Goal: Task Accomplishment & Management: Complete application form

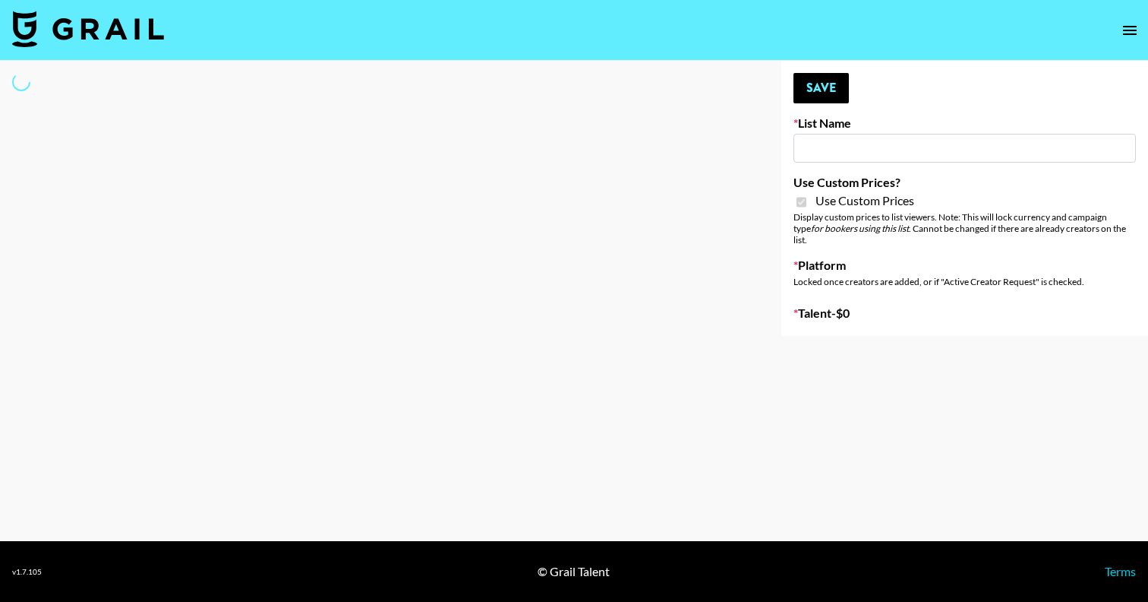
select select "Brand"
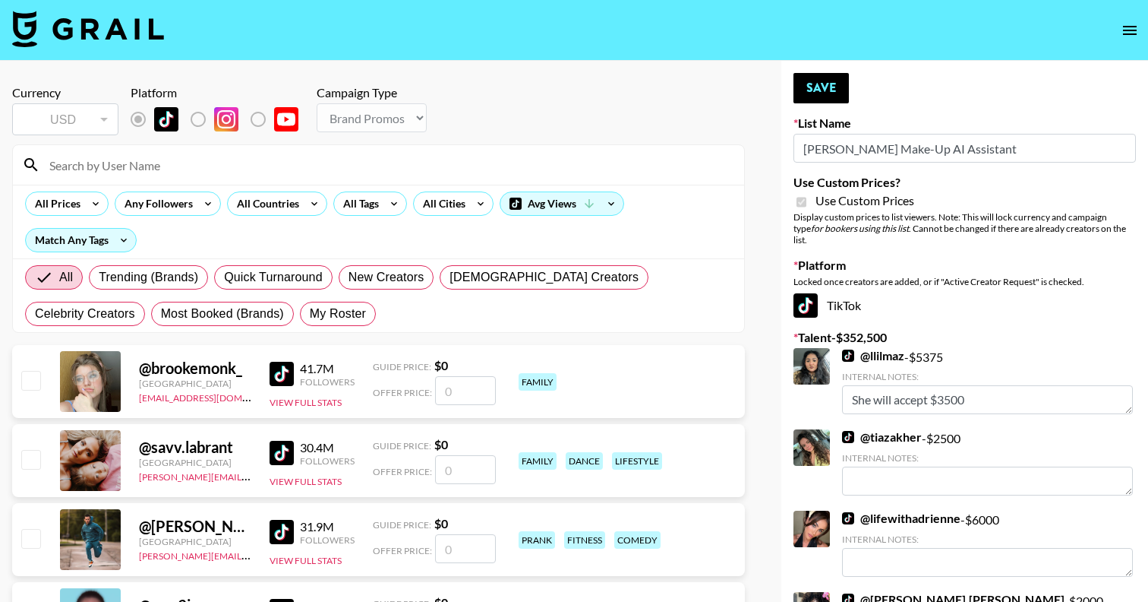
type input "[PERSON_NAME] Make-Up AI Assistant"
checkbox input "true"
click at [310, 318] on span "My Roster" at bounding box center [338, 314] width 56 height 18
click at [310, 314] on input "My Roster" at bounding box center [310, 314] width 0 height 0
radio input "true"
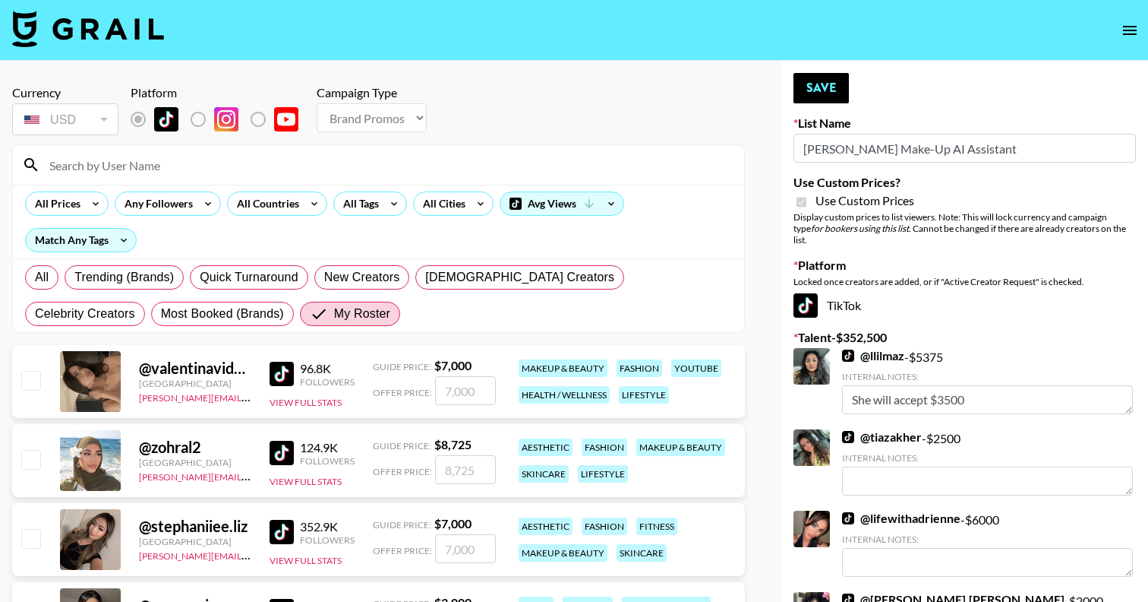
scroll to position [57, 0]
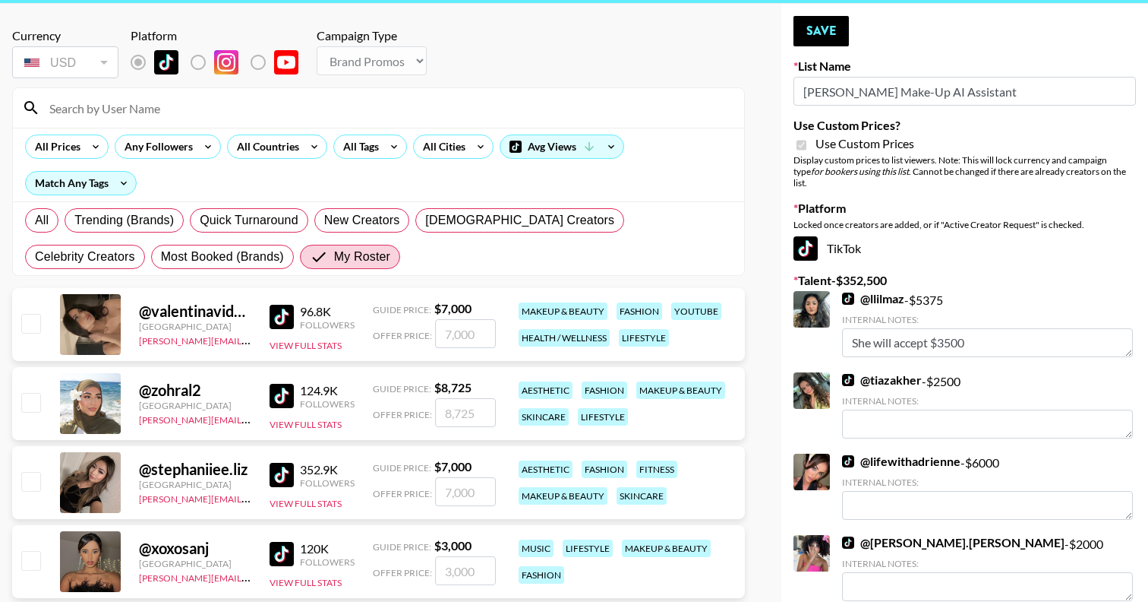
click at [27, 325] on input "checkbox" at bounding box center [30, 323] width 18 height 18
checkbox input "true"
drag, startPoint x: 478, startPoint y: 331, endPoint x: 377, endPoint y: 331, distance: 101.8
click at [377, 331] on div "Offer Price: 7000" at bounding box center [434, 333] width 123 height 29
type input "3500"
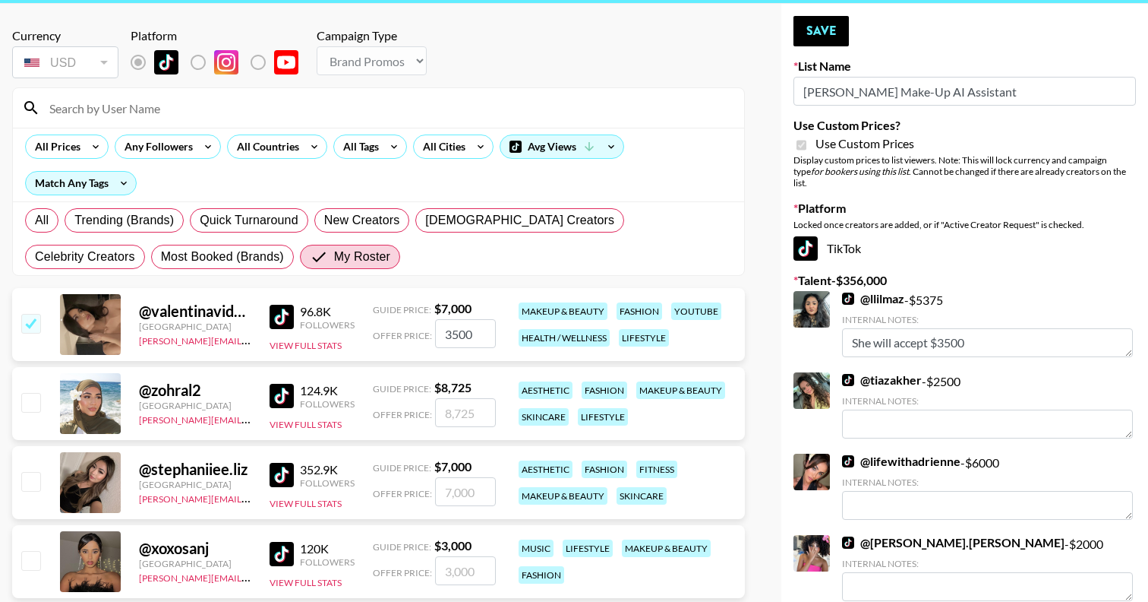
click at [29, 396] on input "checkbox" at bounding box center [30, 402] width 18 height 18
checkbox input "true"
drag, startPoint x: 479, startPoint y: 412, endPoint x: 369, endPoint y: 410, distance: 110.1
click at [369, 410] on div "@ zohral2 United Kingdom reana.patel@grail-talent.com 124.9K Followers View Ful…" at bounding box center [378, 403] width 733 height 73
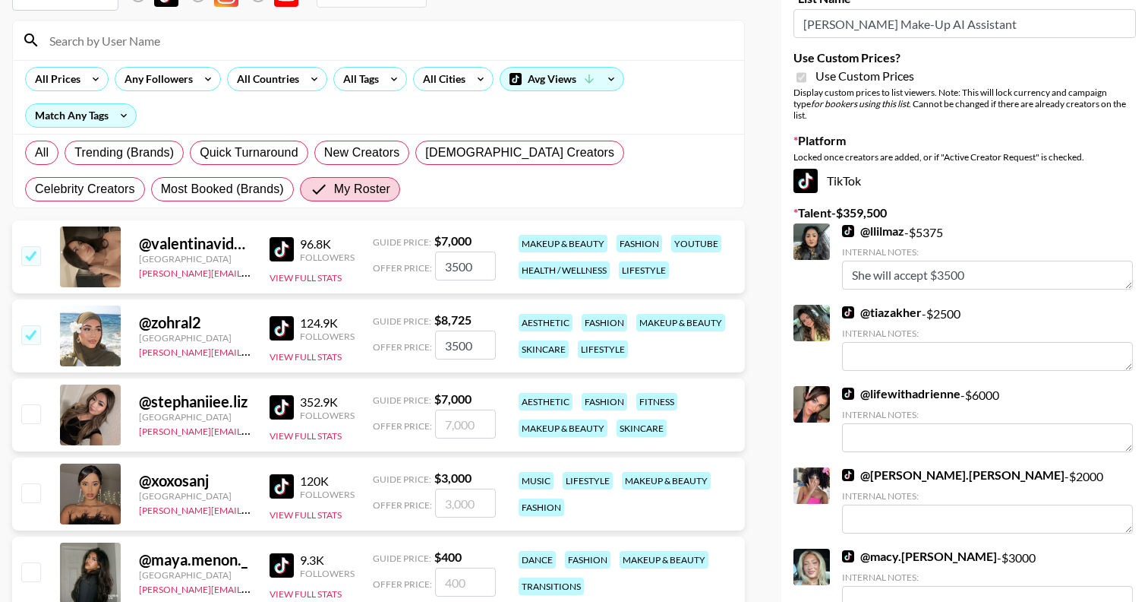
scroll to position [132, 0]
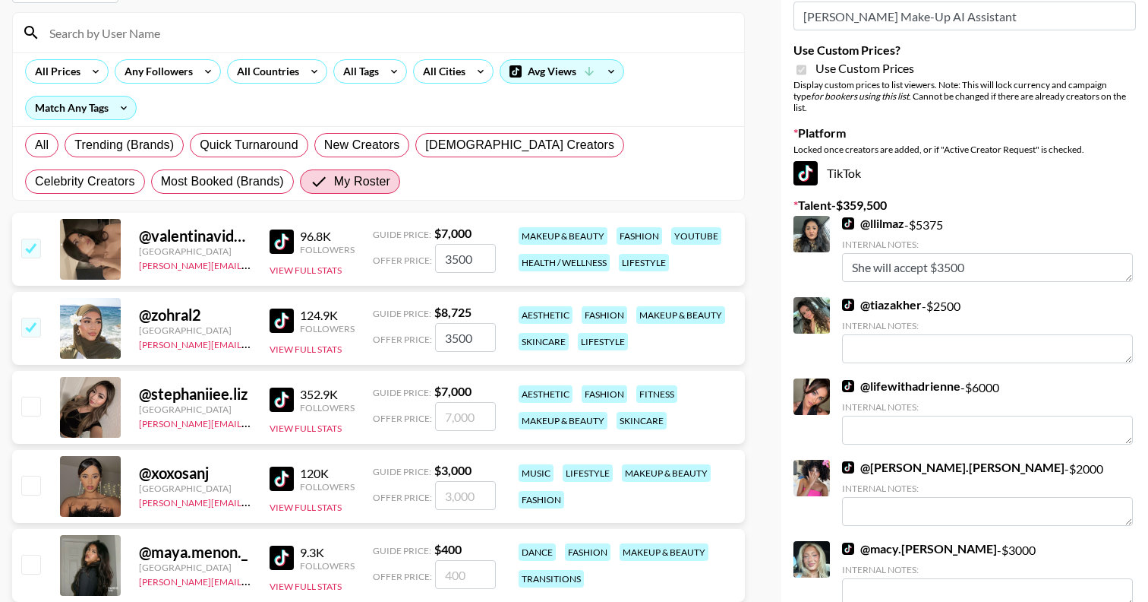
type input "3500"
click at [33, 404] on input "checkbox" at bounding box center [30, 405] width 18 height 18
checkbox input "true"
drag, startPoint x: 460, startPoint y: 414, endPoint x: 434, endPoint y: 414, distance: 25.8
click at [435, 414] on input "7000" at bounding box center [465, 416] width 61 height 29
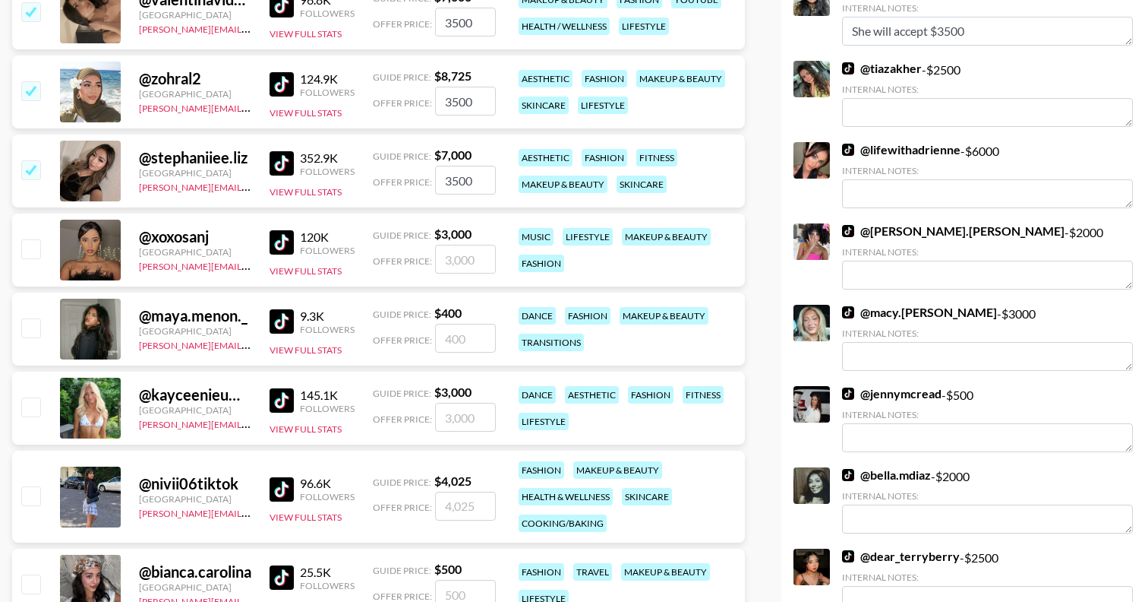
scroll to position [0, 0]
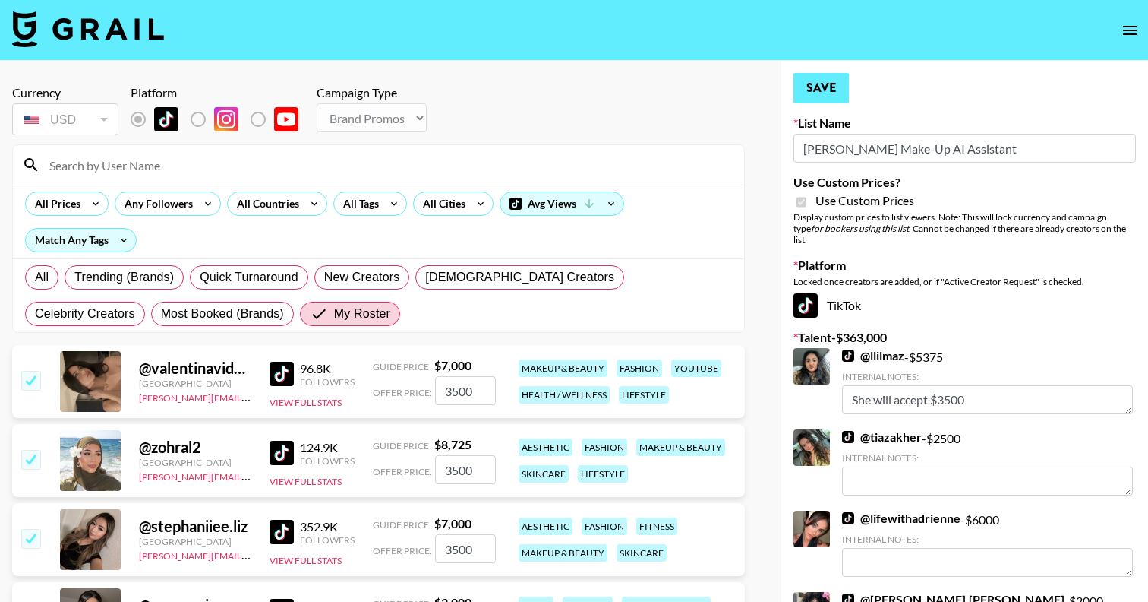
type input "3500"
click at [827, 84] on button "Save" at bounding box center [821, 88] width 55 height 30
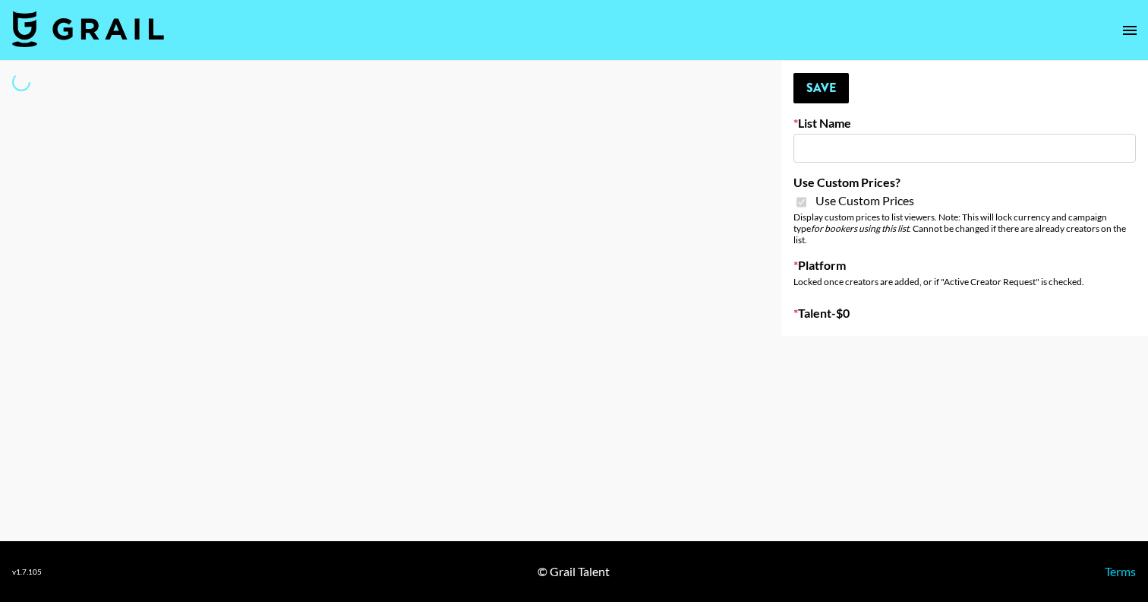
type input "**Noschinko UGC**"
checkbox input "true"
select select "Brand"
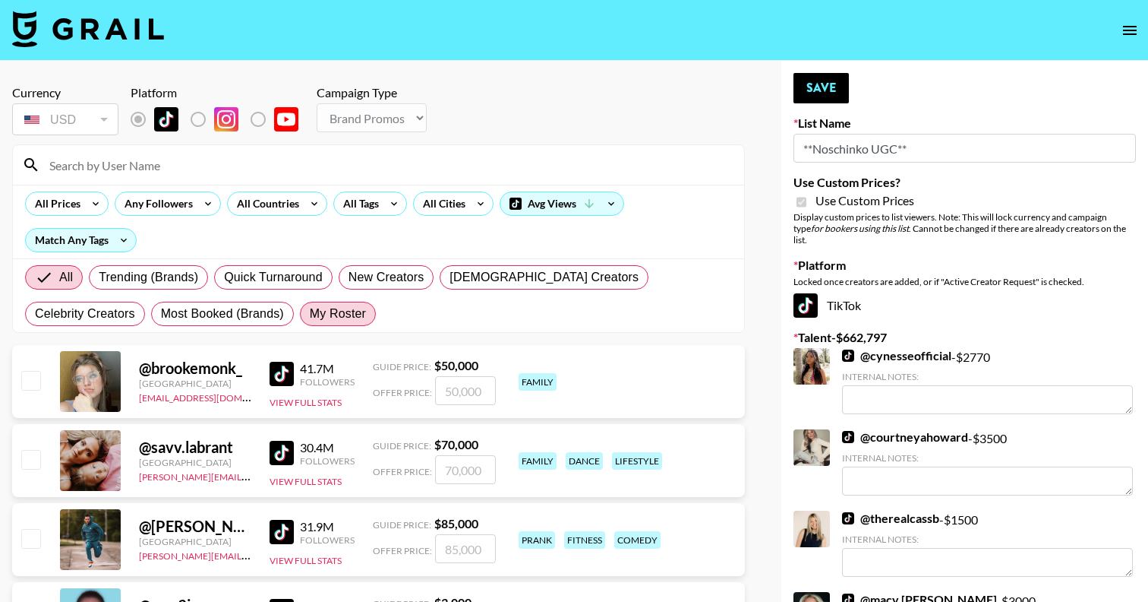
click at [310, 305] on span "My Roster" at bounding box center [338, 314] width 56 height 18
click at [310, 314] on input "My Roster" at bounding box center [310, 314] width 0 height 0
radio input "true"
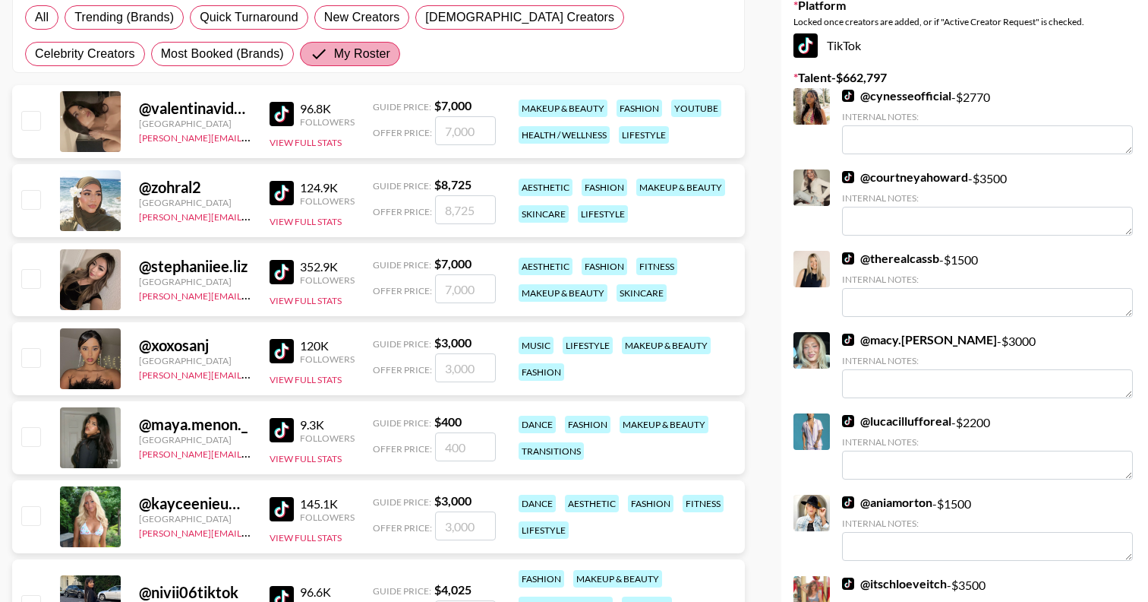
scroll to position [261, 0]
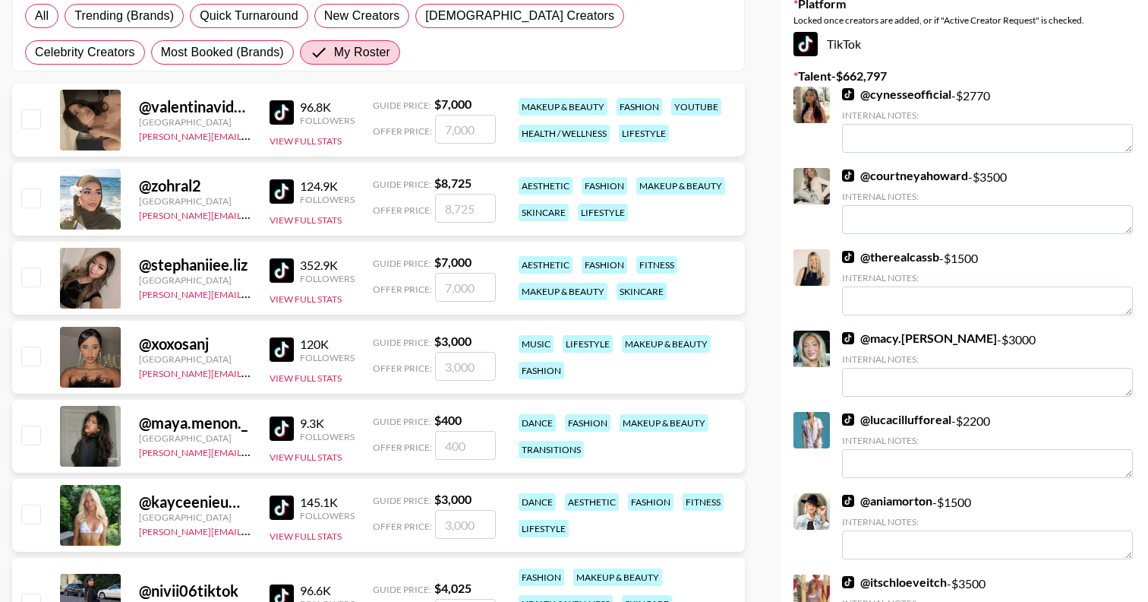
click at [33, 278] on input "checkbox" at bounding box center [30, 276] width 18 height 18
checkbox input "true"
drag, startPoint x: 485, startPoint y: 291, endPoint x: 412, endPoint y: 291, distance: 72.9
click at [412, 291] on div "Offer Price: 7000" at bounding box center [434, 287] width 123 height 29
type input "4500"
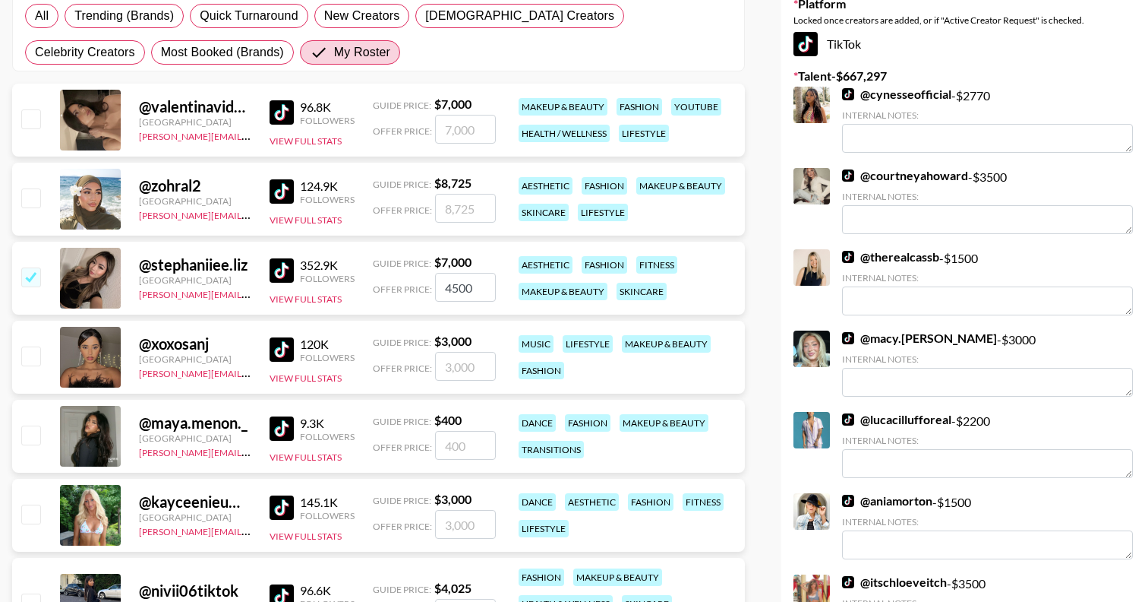
click at [27, 355] on input "checkbox" at bounding box center [30, 355] width 18 height 18
checkbox input "true"
type input "3000"
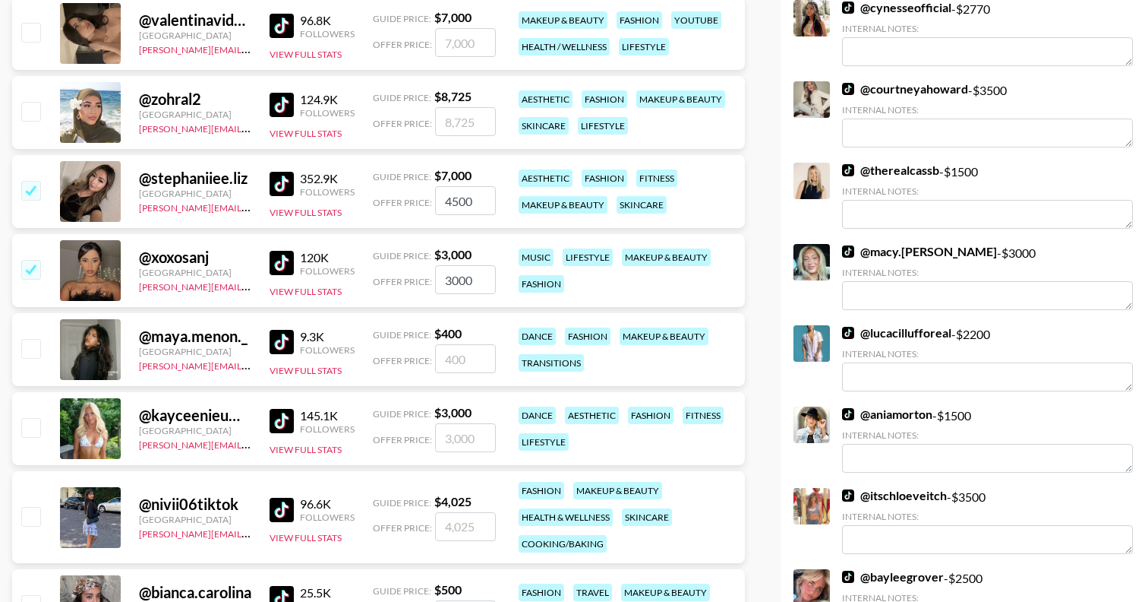
scroll to position [358, 0]
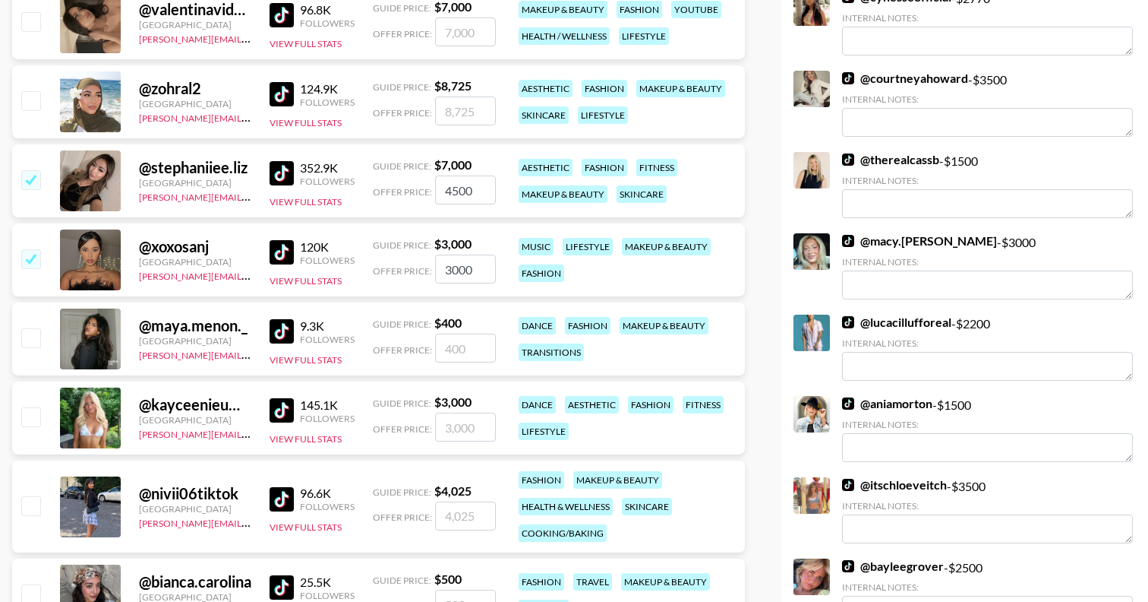
click at [32, 415] on input "checkbox" at bounding box center [30, 416] width 18 height 18
checkbox input "true"
type input "3000"
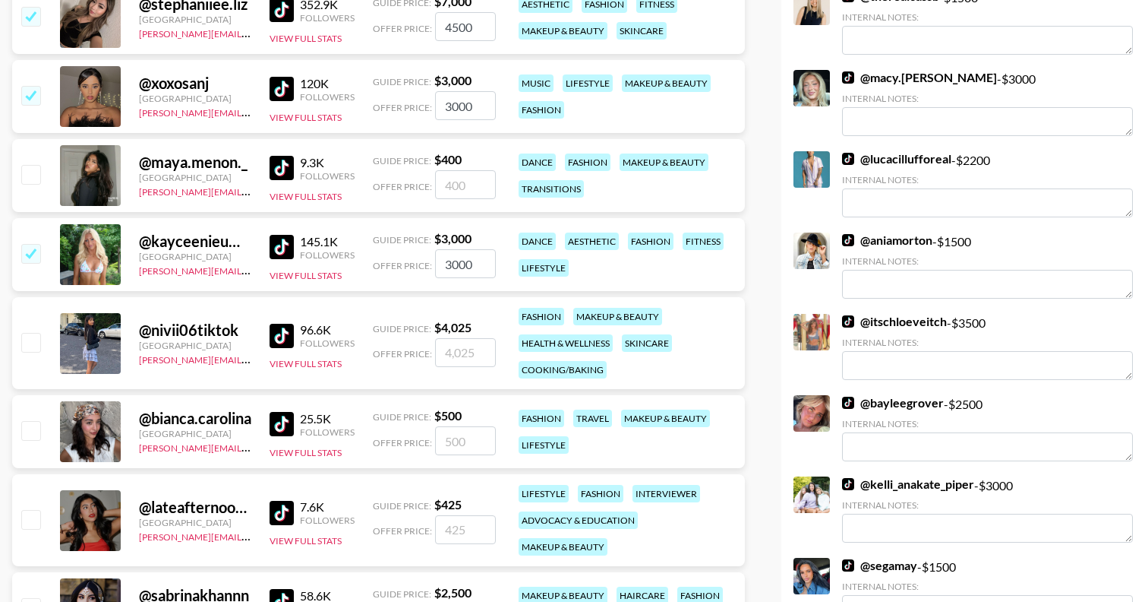
scroll to position [553, 0]
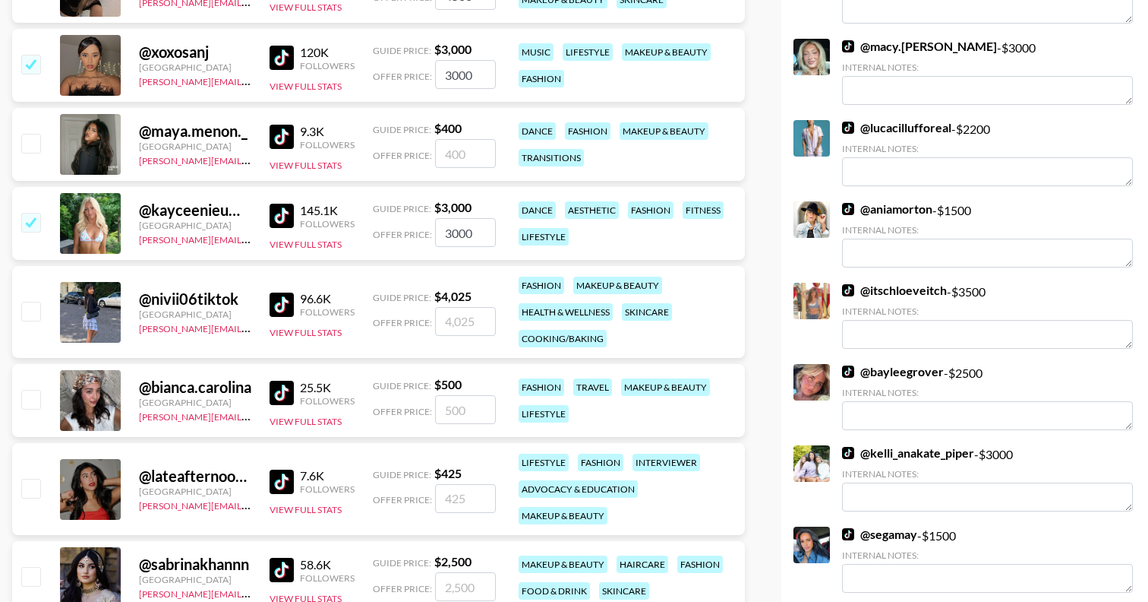
click at [30, 399] on input "checkbox" at bounding box center [30, 399] width 18 height 18
checkbox input "true"
drag, startPoint x: 481, startPoint y: 407, endPoint x: 437, endPoint y: 407, distance: 43.3
click at [437, 407] on input "500" at bounding box center [465, 409] width 61 height 29
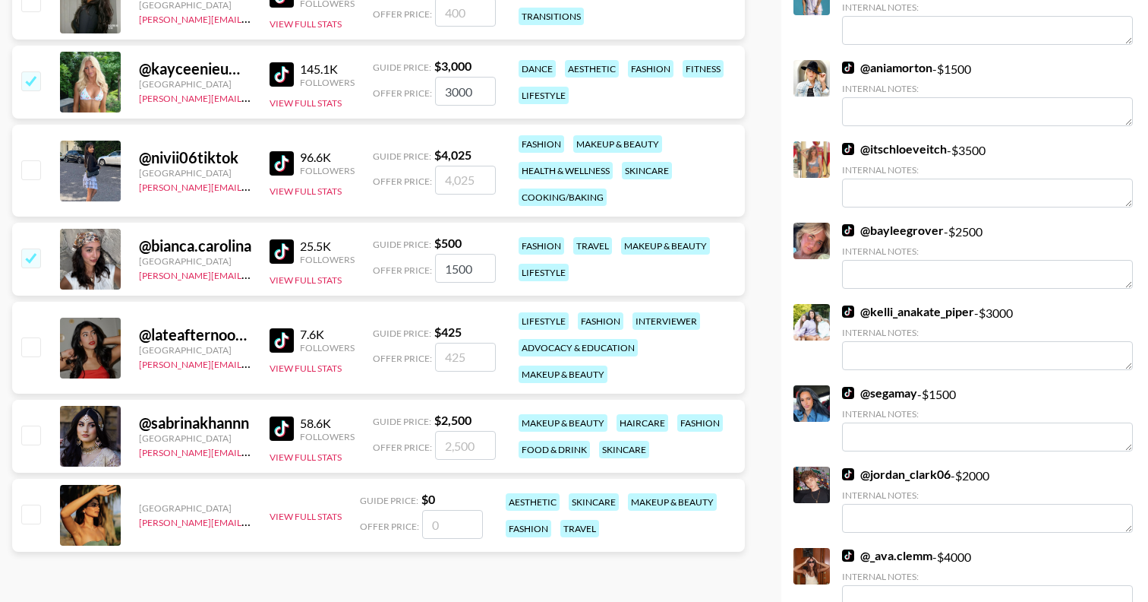
scroll to position [696, 0]
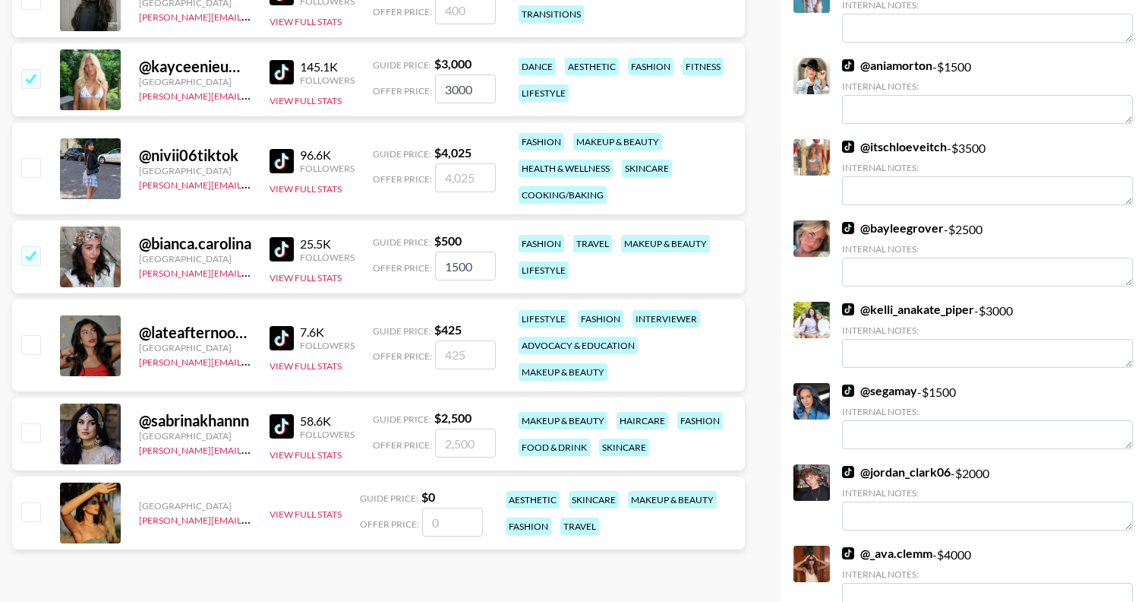
type input "1500"
click at [36, 427] on input "checkbox" at bounding box center [30, 432] width 18 height 18
checkbox input "true"
type input "2500"
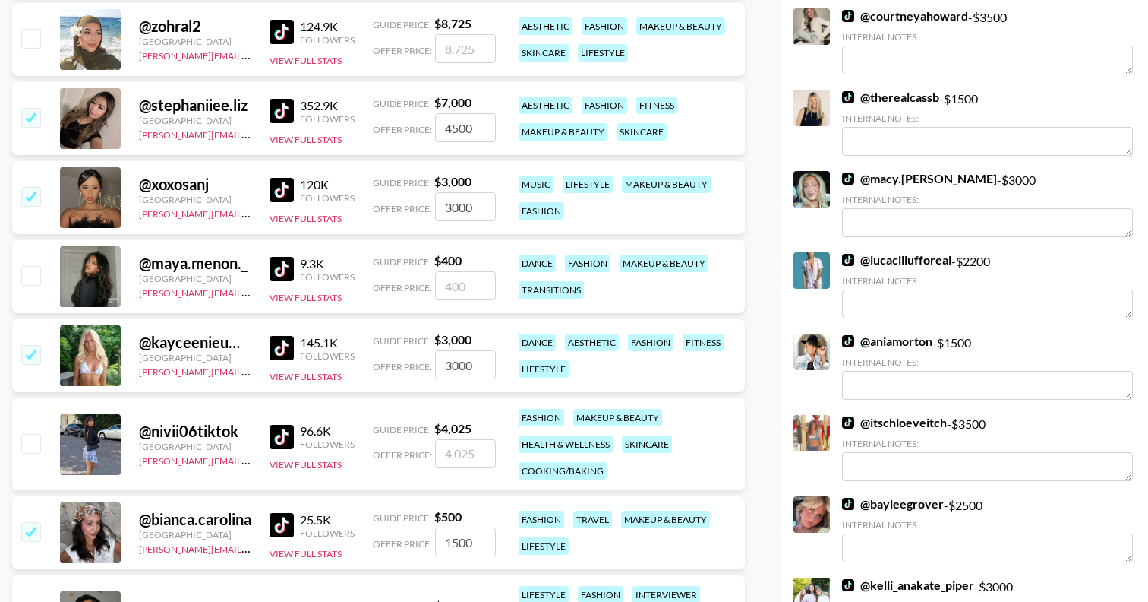
scroll to position [0, 0]
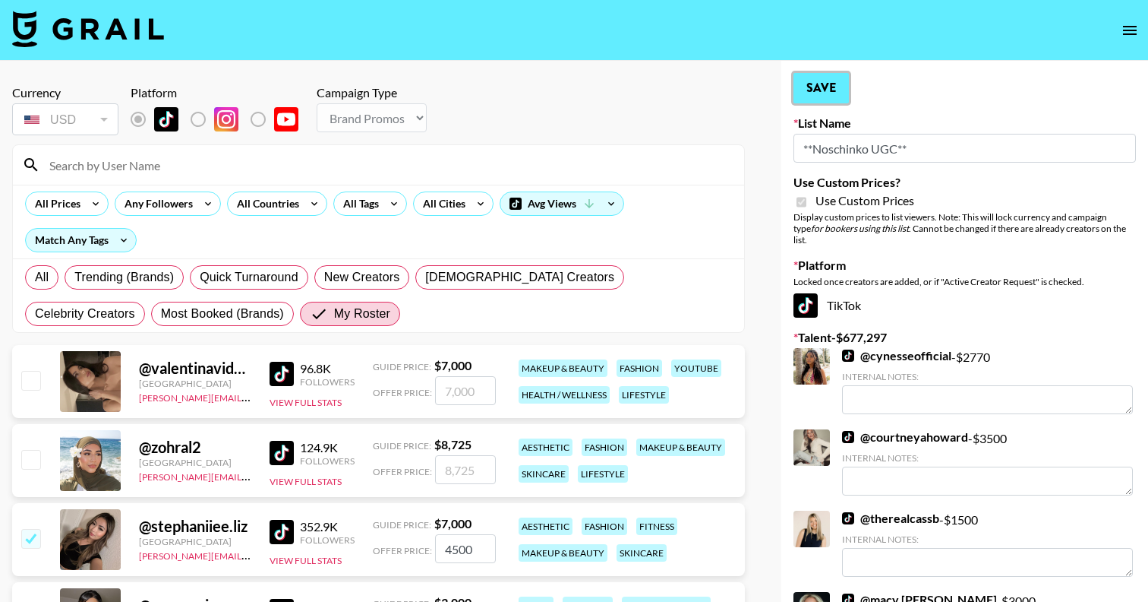
click at [819, 100] on button "Save" at bounding box center [821, 88] width 55 height 30
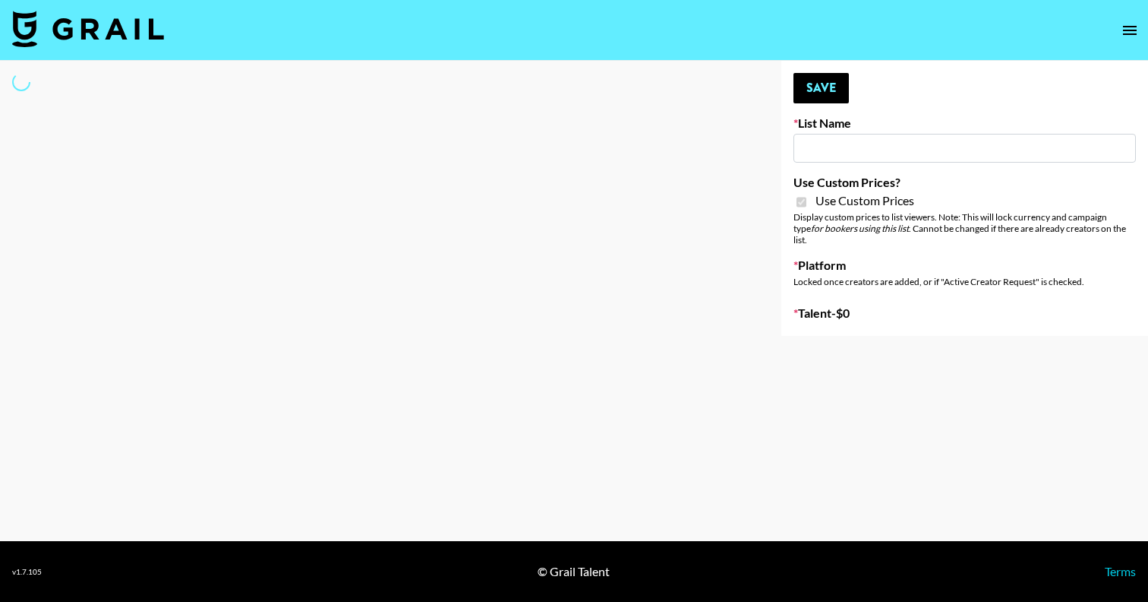
select select "Brand"
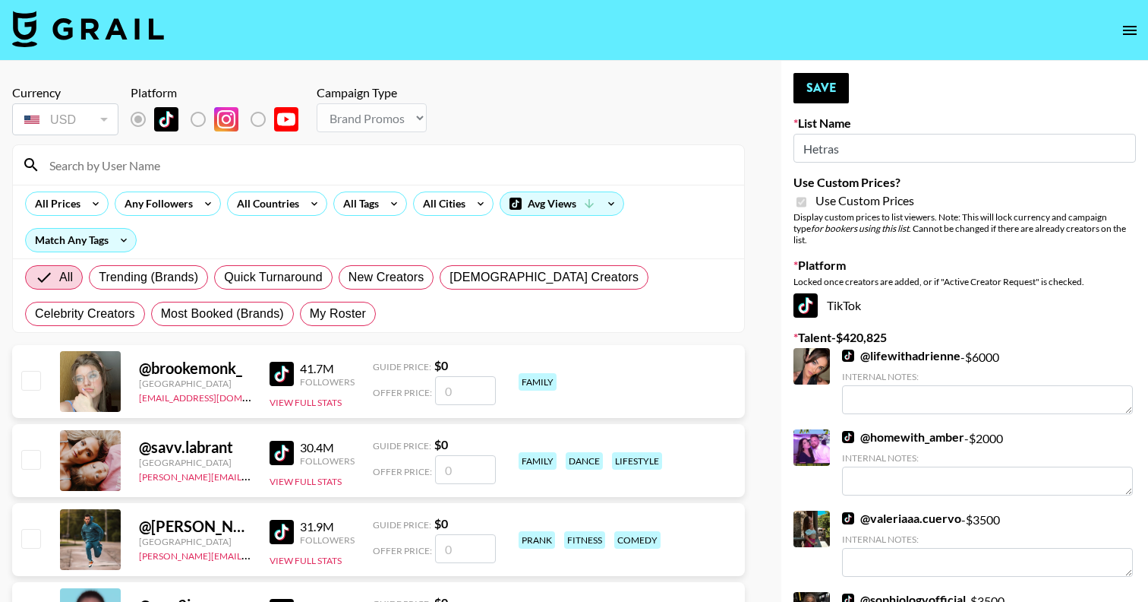
type input "Hetras"
checkbox input "true"
click at [310, 313] on span "My Roster" at bounding box center [338, 314] width 56 height 18
click at [310, 314] on input "My Roster" at bounding box center [310, 314] width 0 height 0
radio input "true"
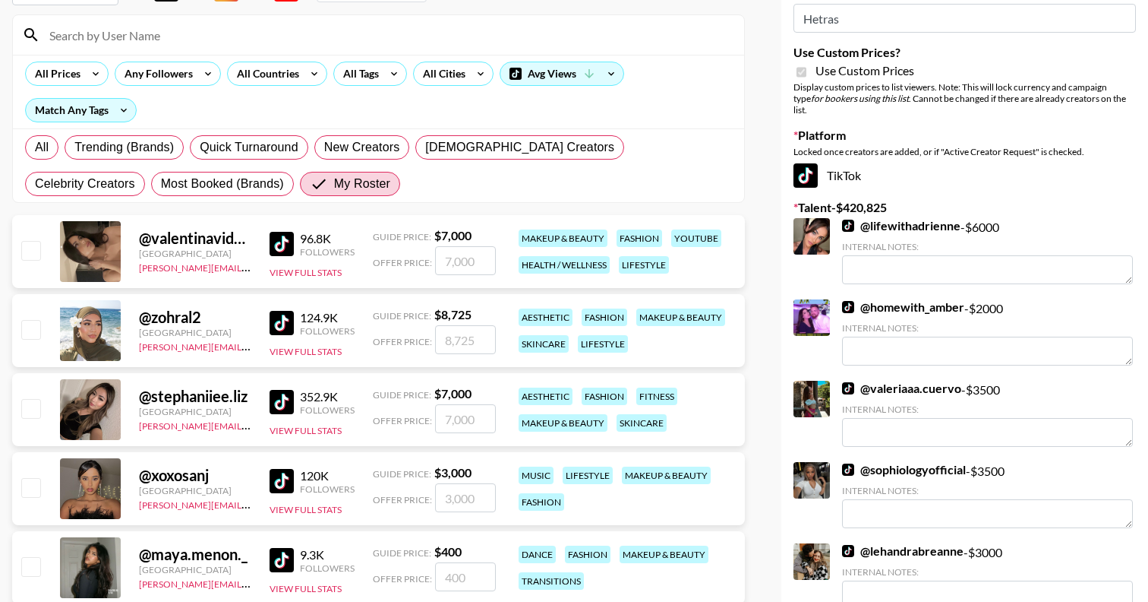
scroll to position [149, 0]
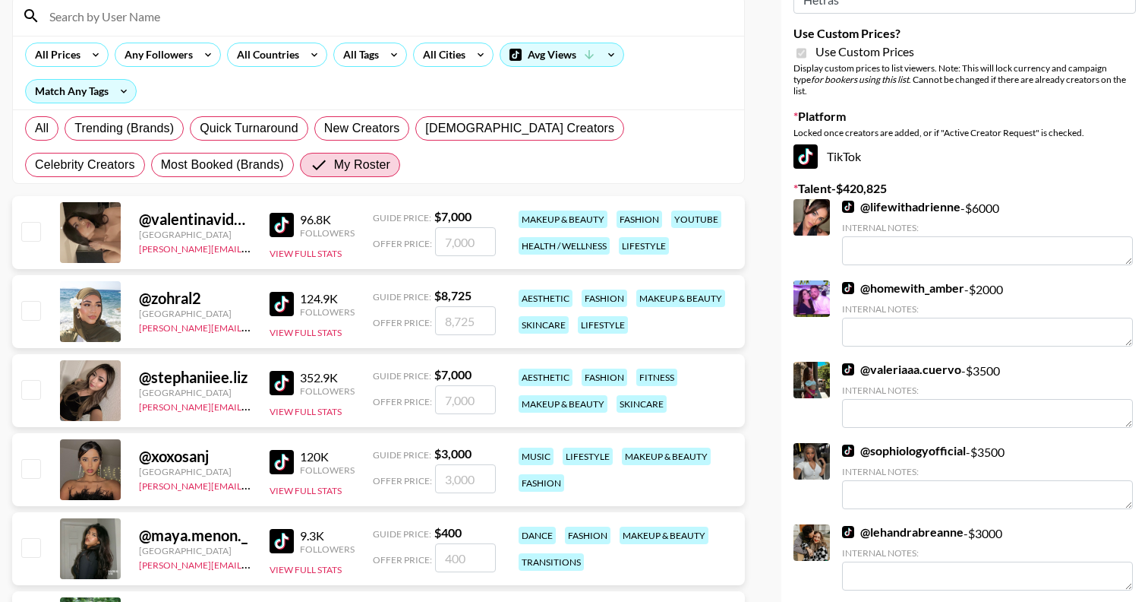
click at [32, 388] on input "checkbox" at bounding box center [30, 389] width 18 height 18
checkbox input "true"
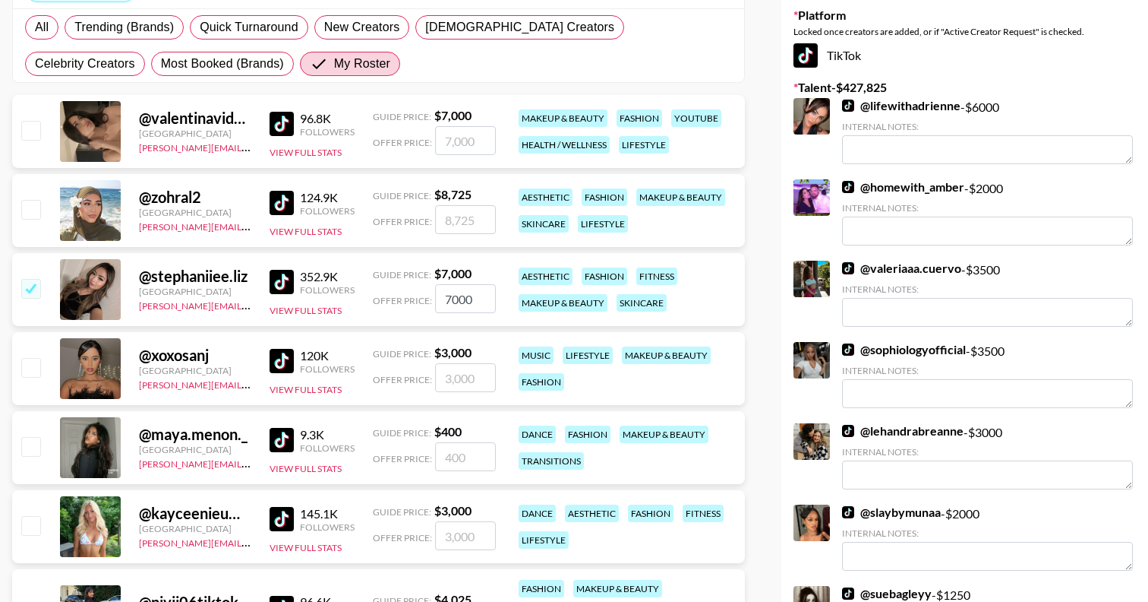
scroll to position [254, 0]
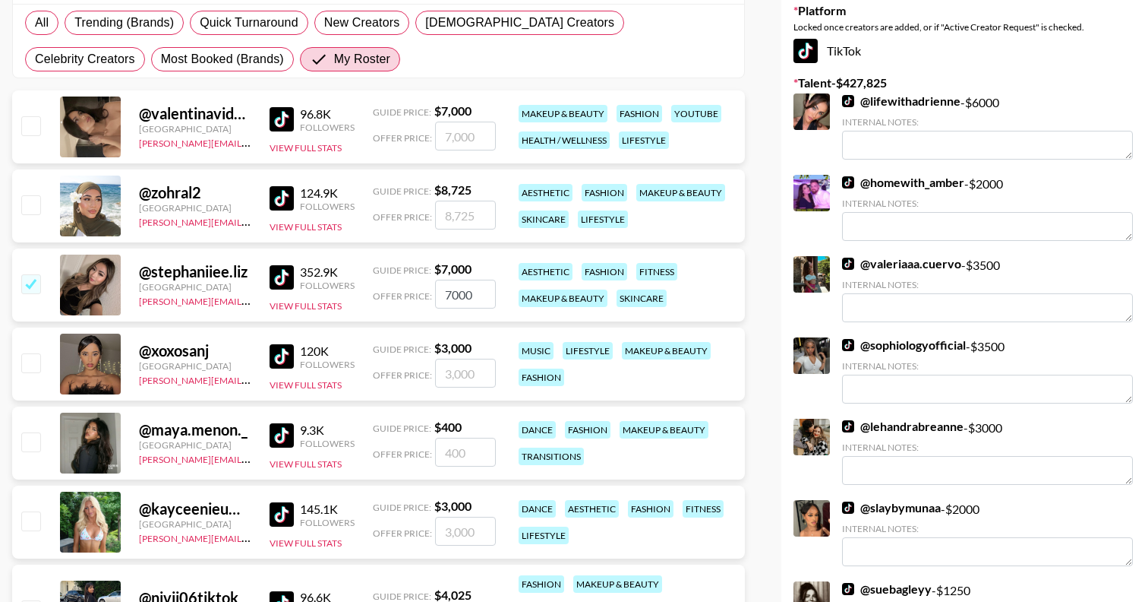
drag, startPoint x: 482, startPoint y: 292, endPoint x: 387, endPoint y: 286, distance: 95.9
click at [387, 286] on div "Offer Price: 7000" at bounding box center [434, 294] width 123 height 29
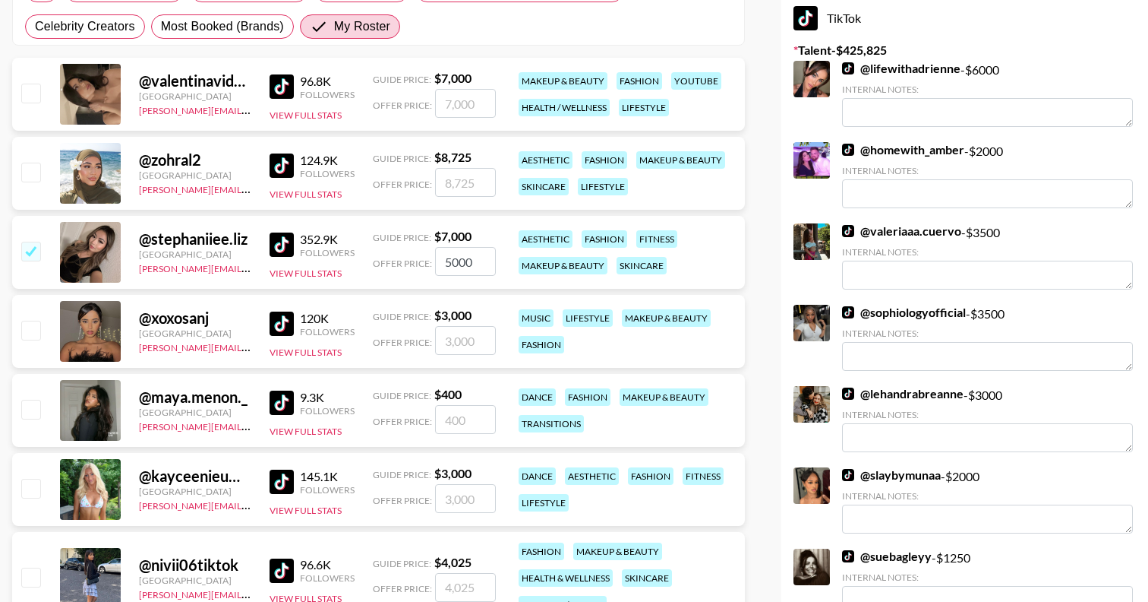
scroll to position [291, 0]
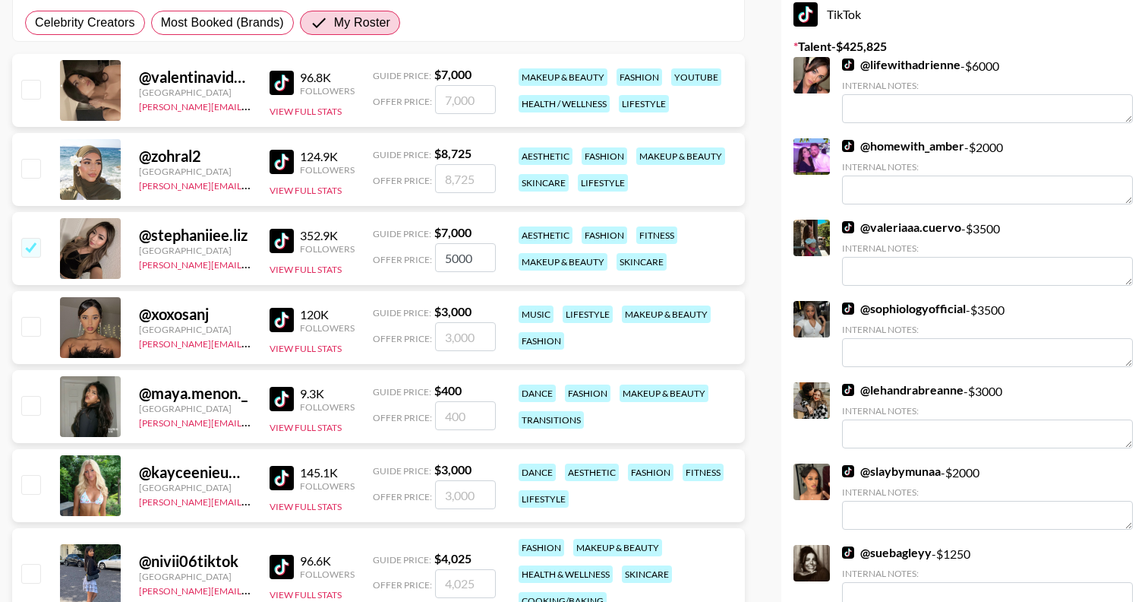
type input "5000"
click at [26, 330] on input "checkbox" at bounding box center [30, 326] width 18 height 18
checkbox input "true"
type input "3000"
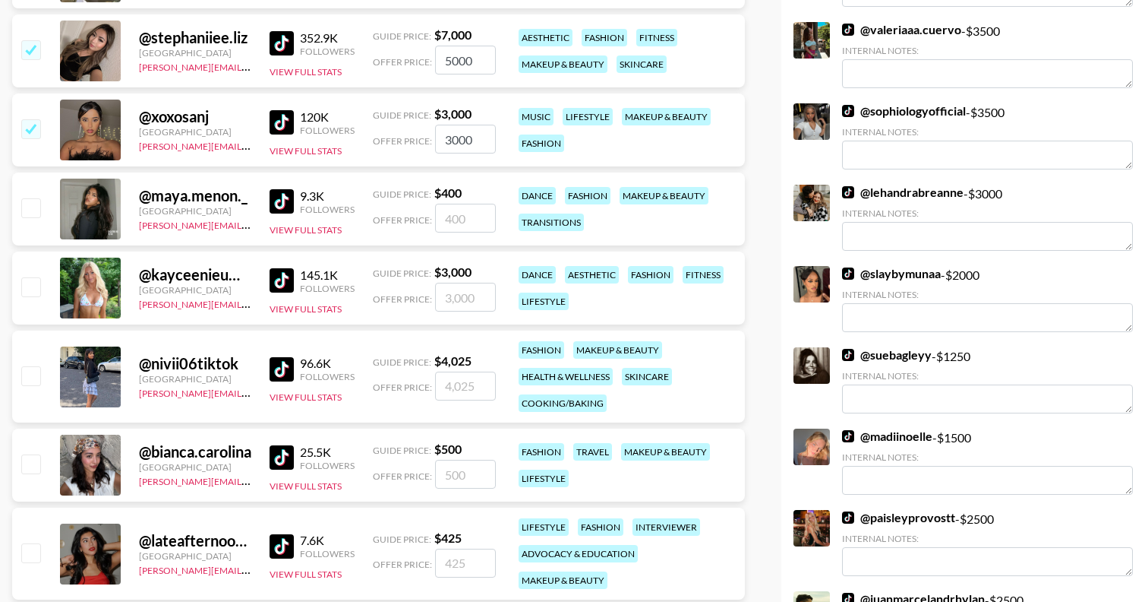
scroll to position [507, 0]
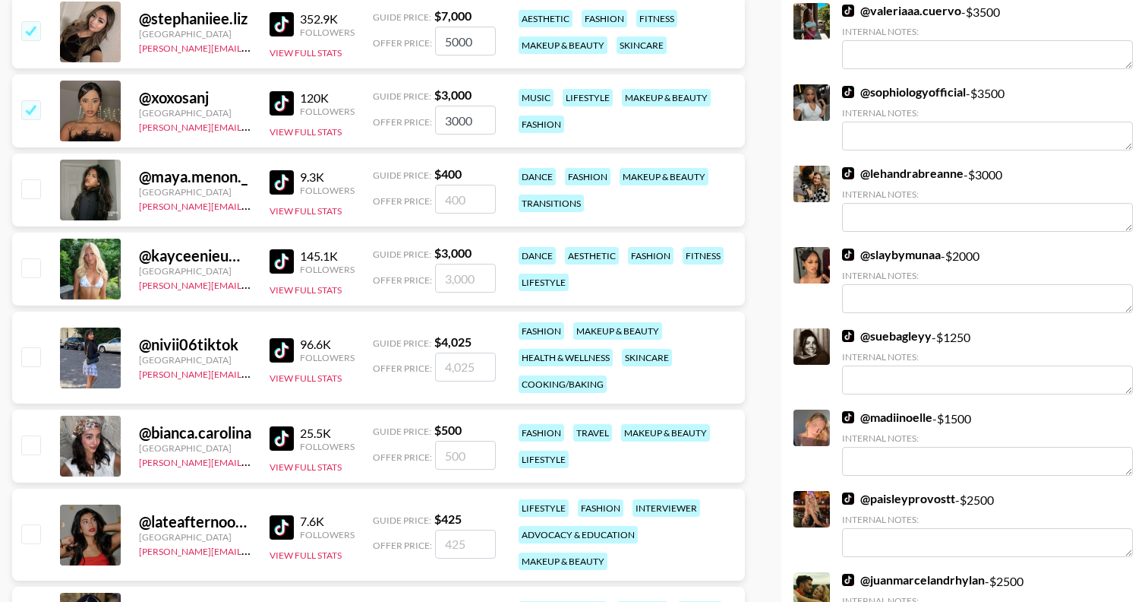
click at [32, 441] on input "checkbox" at bounding box center [30, 444] width 18 height 18
checkbox input "true"
drag, startPoint x: 478, startPoint y: 453, endPoint x: 432, endPoint y: 453, distance: 45.6
click at [432, 453] on div "Offer Price: 500" at bounding box center [434, 455] width 123 height 29
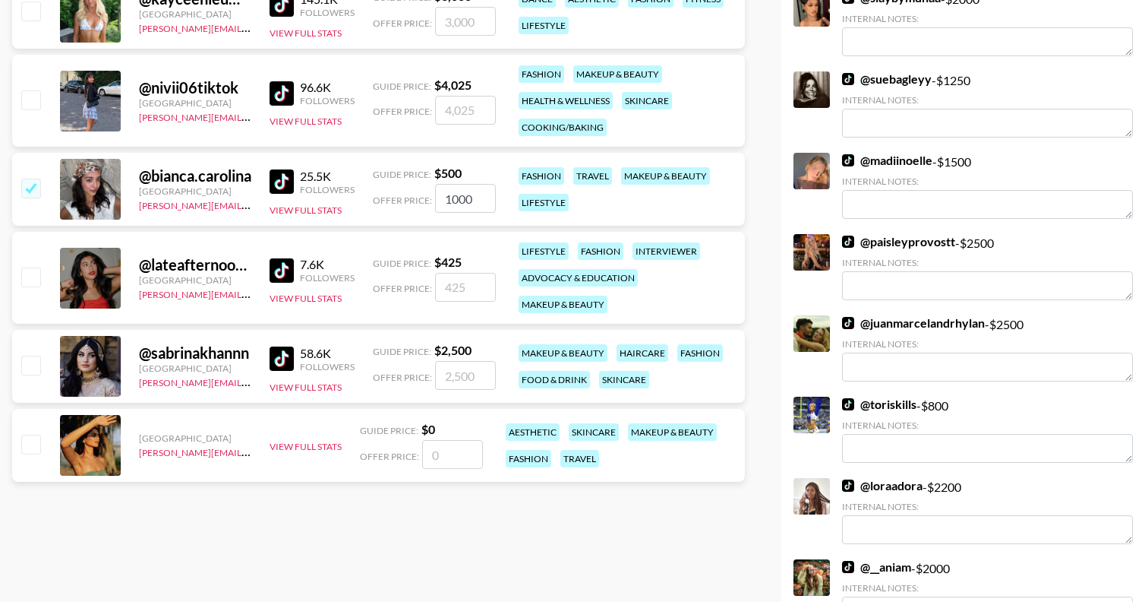
scroll to position [781, 0]
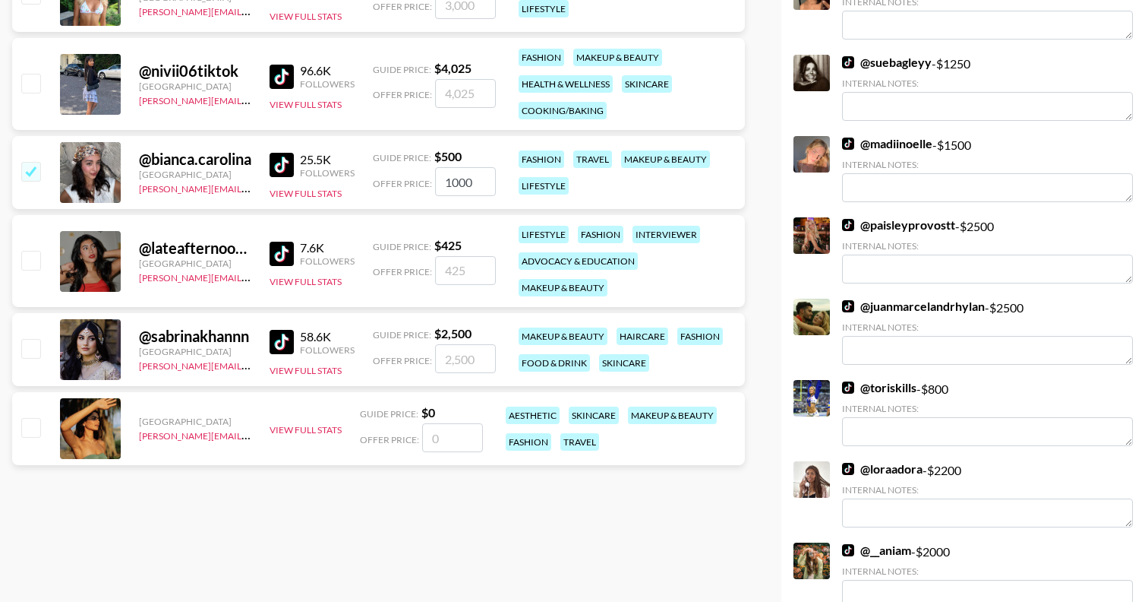
type input "1000"
click at [280, 340] on img at bounding box center [282, 342] width 24 height 24
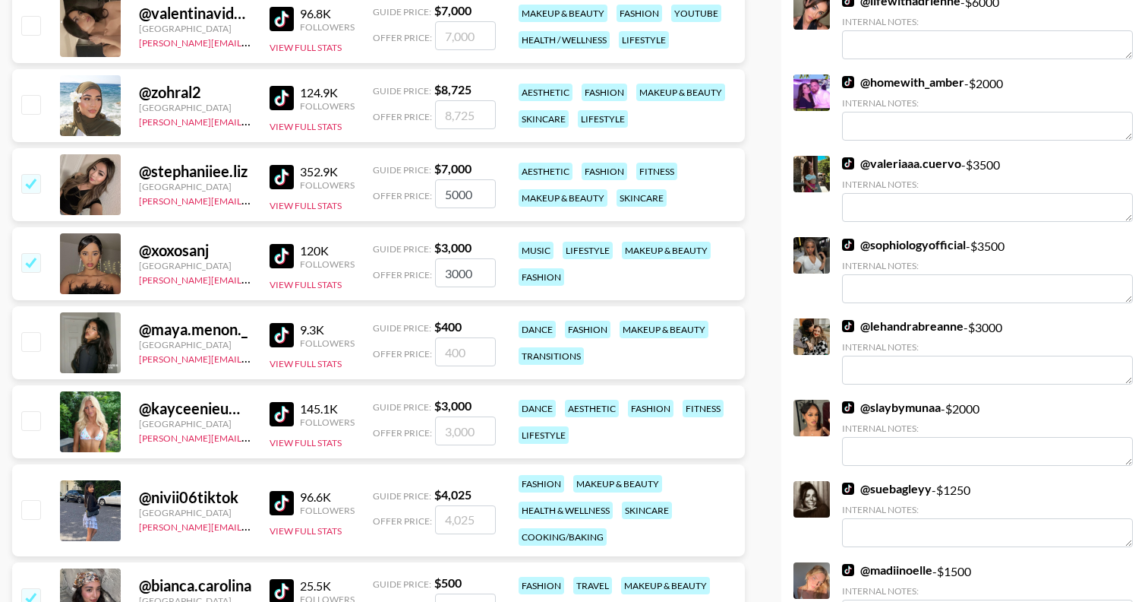
scroll to position [0, 0]
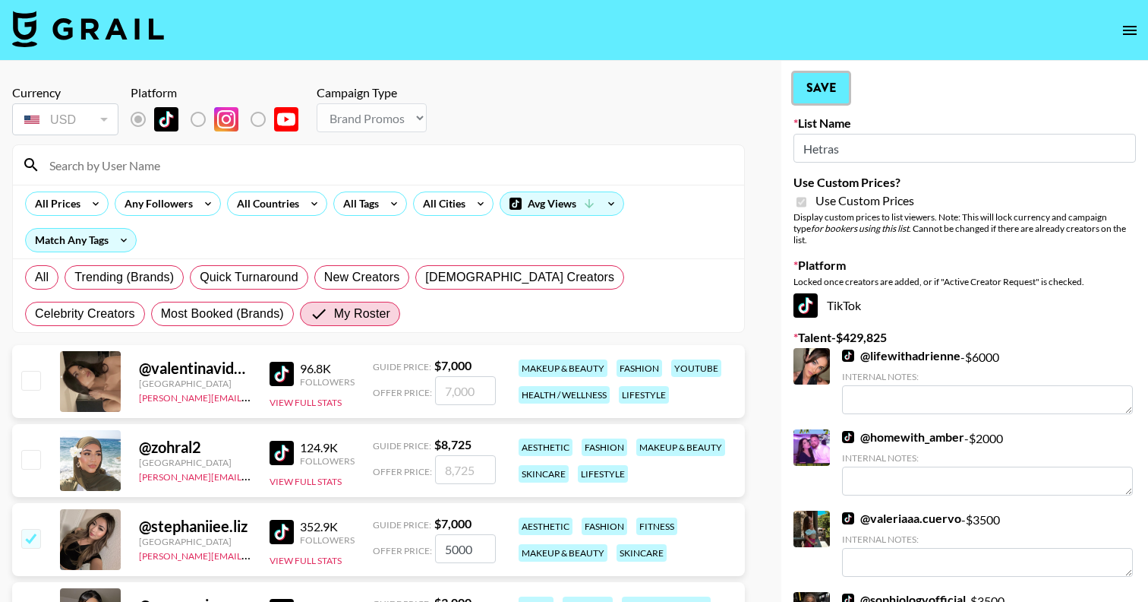
click at [816, 85] on button "Save" at bounding box center [821, 88] width 55 height 30
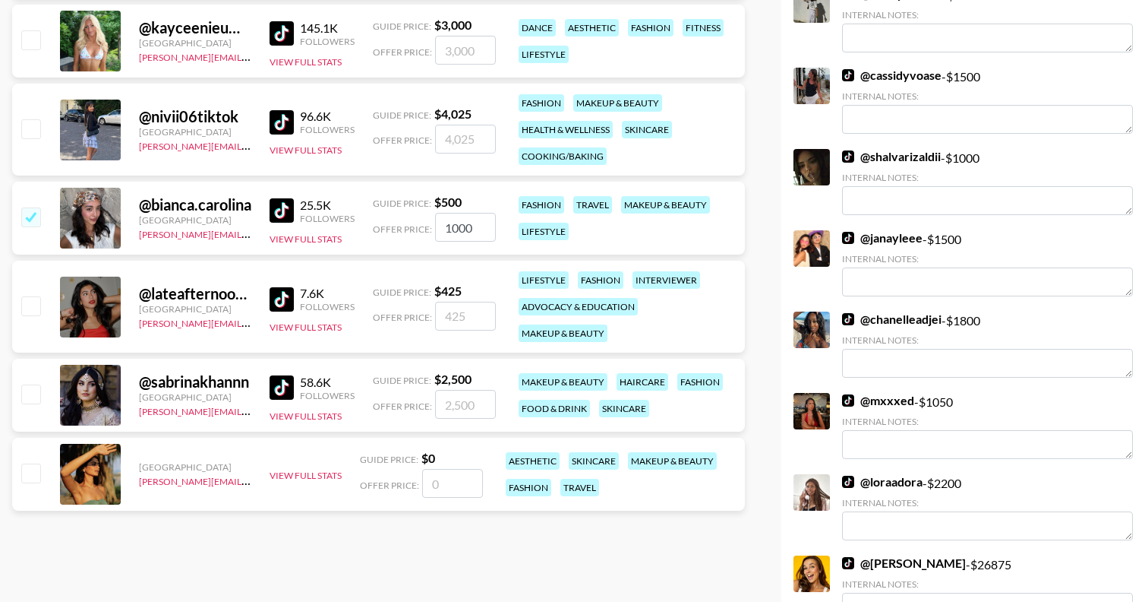
scroll to position [750, 0]
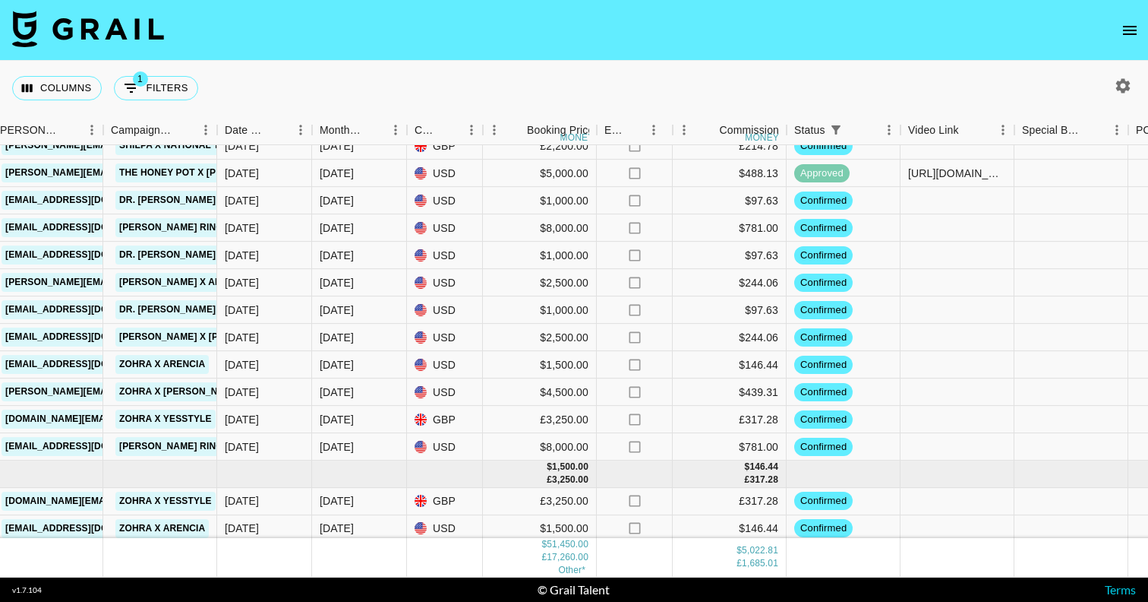
scroll to position [630, 630]
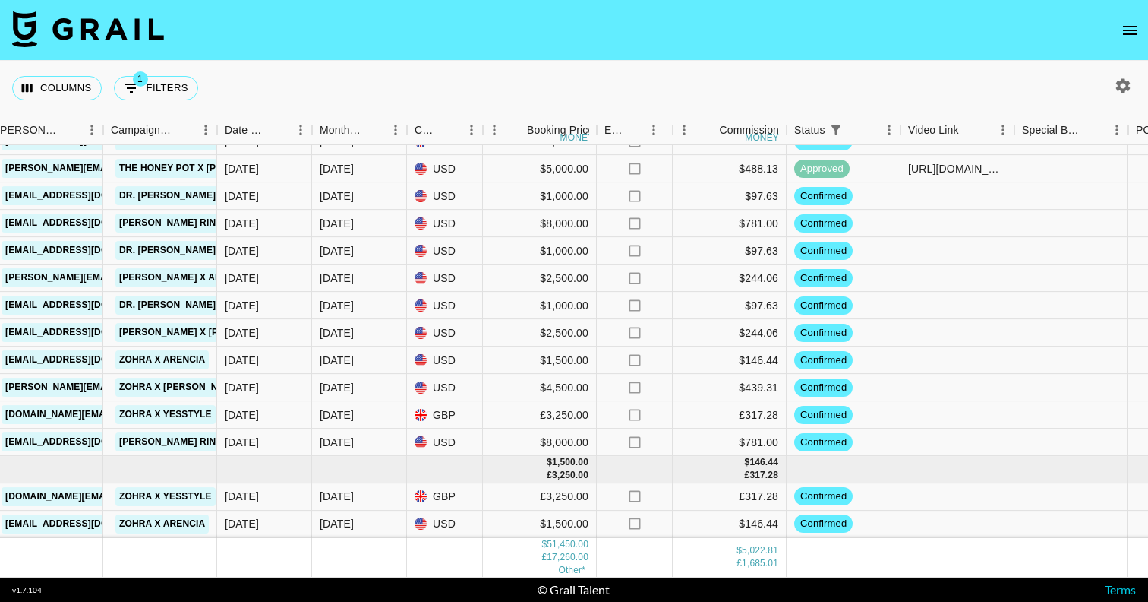
click at [1123, 88] on icon "button" at bounding box center [1123, 86] width 18 height 18
select select "[DATE]"
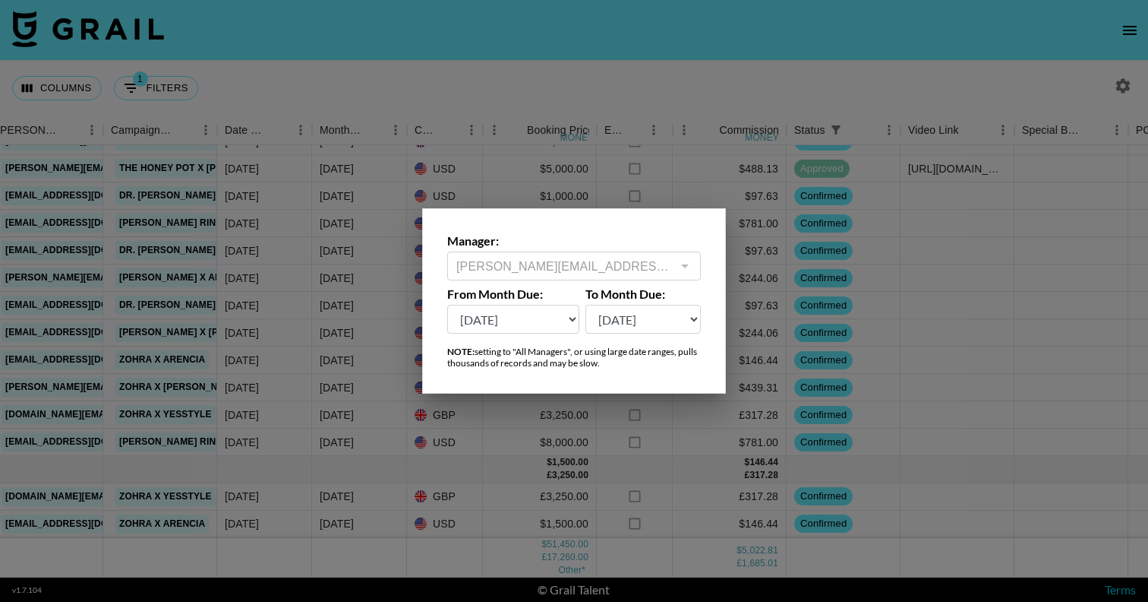
click at [772, 143] on div at bounding box center [574, 301] width 1148 height 602
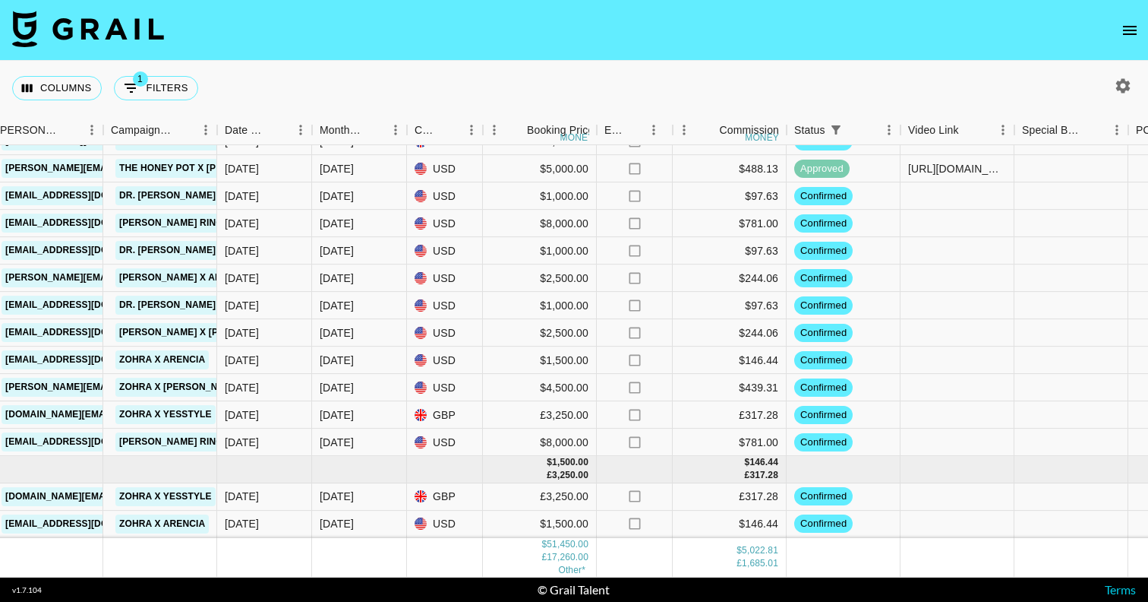
click at [1128, 25] on icon "open drawer" at bounding box center [1130, 30] width 18 height 18
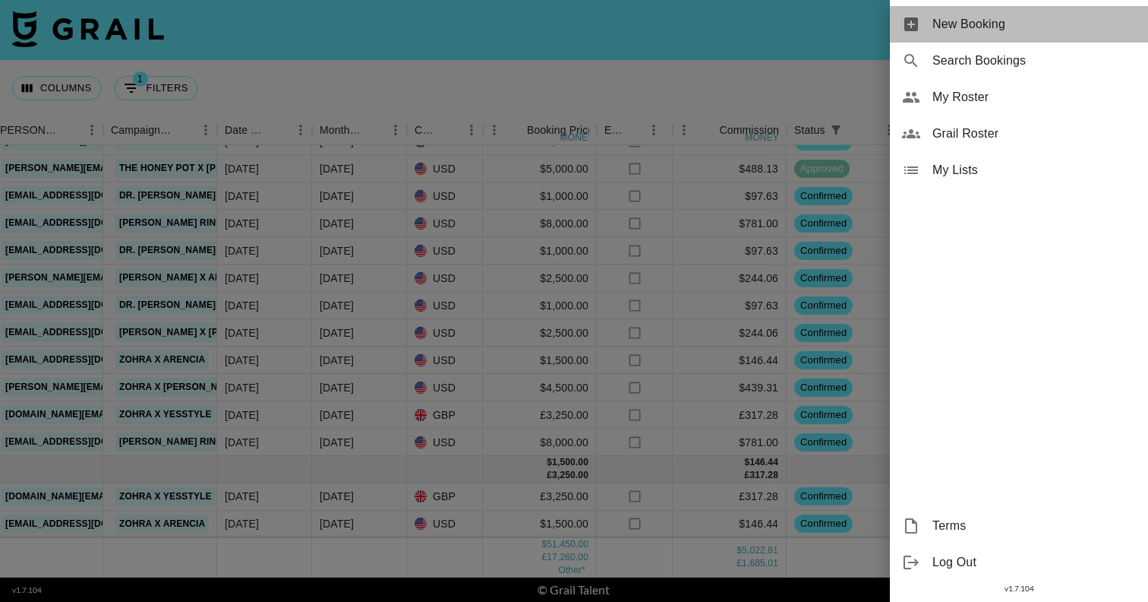
click at [978, 22] on span "New Booking" at bounding box center [1035, 24] width 204 height 18
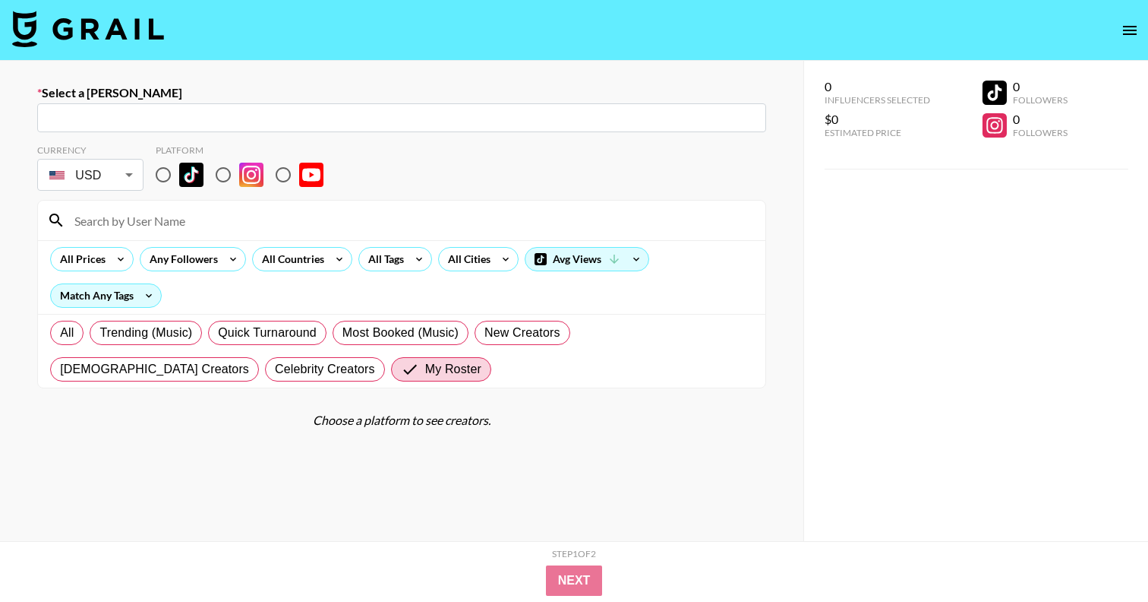
click at [222, 175] on input "radio" at bounding box center [223, 175] width 32 height 32
radio input "true"
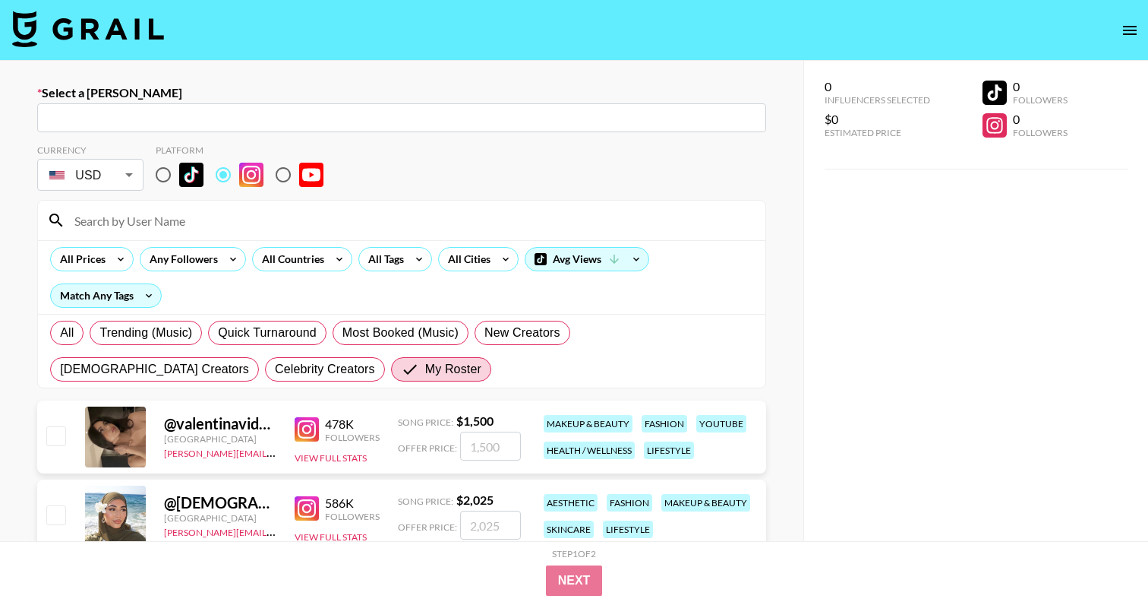
click at [179, 128] on div "​" at bounding box center [401, 117] width 729 height 29
click at [174, 121] on input "text" at bounding box center [401, 117] width 711 height 17
paste input "[PERSON_NAME][EMAIL_ADDRESS][DOMAIN_NAME]"
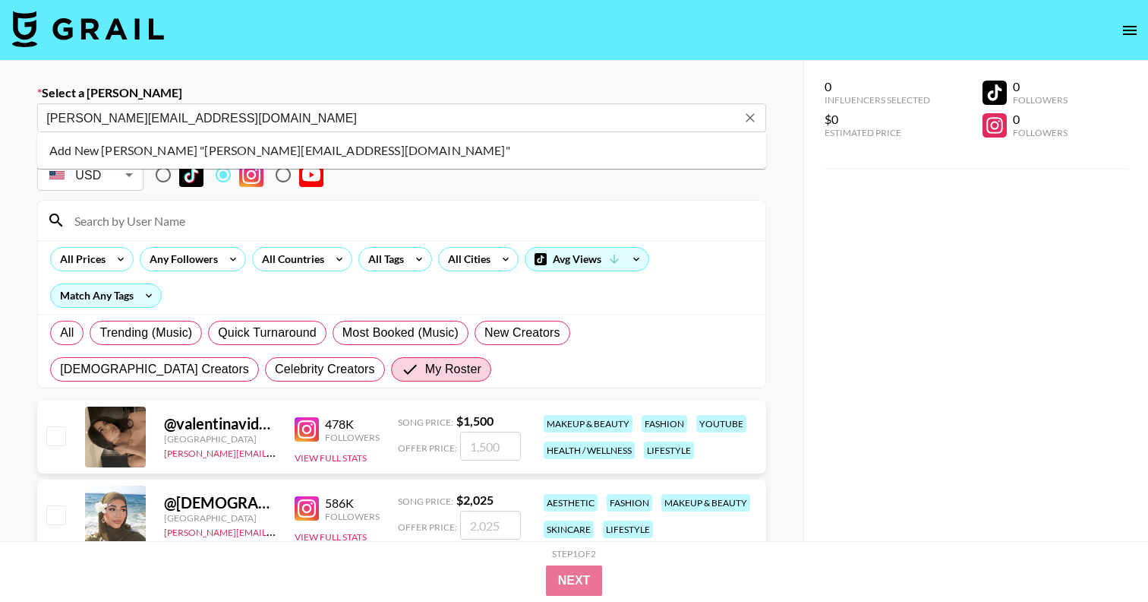
click at [212, 154] on li "Add New Booker "aaliyah@sunnasupplements.com"" at bounding box center [401, 150] width 729 height 24
type input "Add New Booker "aaliyah@sunnasupplements.com""
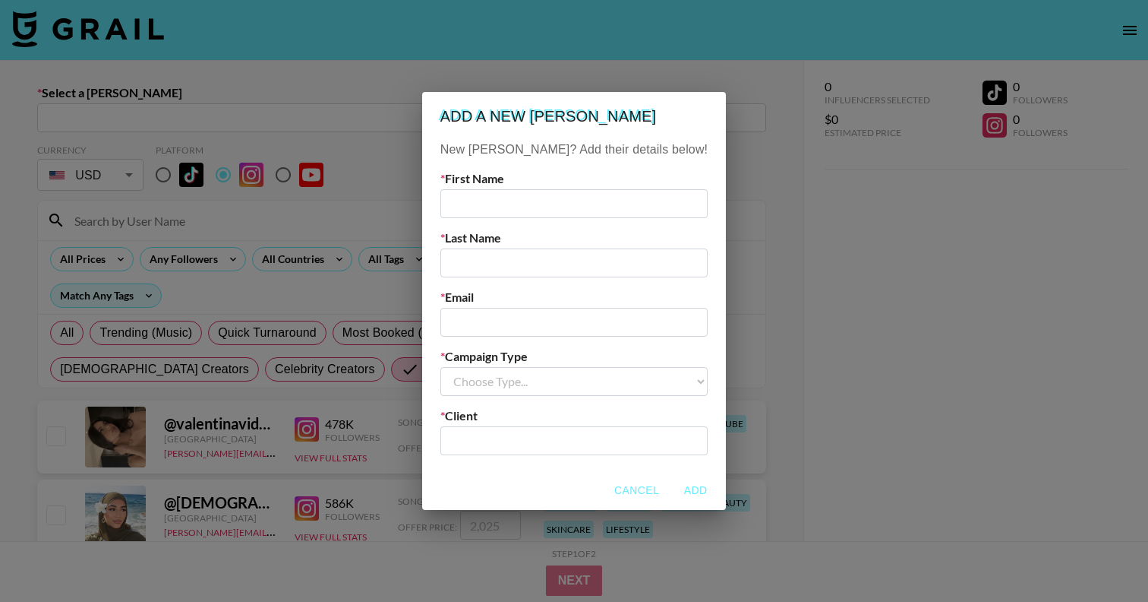
click at [522, 203] on input "text" at bounding box center [574, 203] width 267 height 29
click at [497, 329] on input "email" at bounding box center [574, 322] width 267 height 29
paste input "[PERSON_NAME][EMAIL_ADDRESS][DOMAIN_NAME]"
type input "[PERSON_NAME][EMAIL_ADDRESS][DOMAIN_NAME]"
drag, startPoint x: 520, startPoint y: 327, endPoint x: 480, endPoint y: 327, distance: 39.5
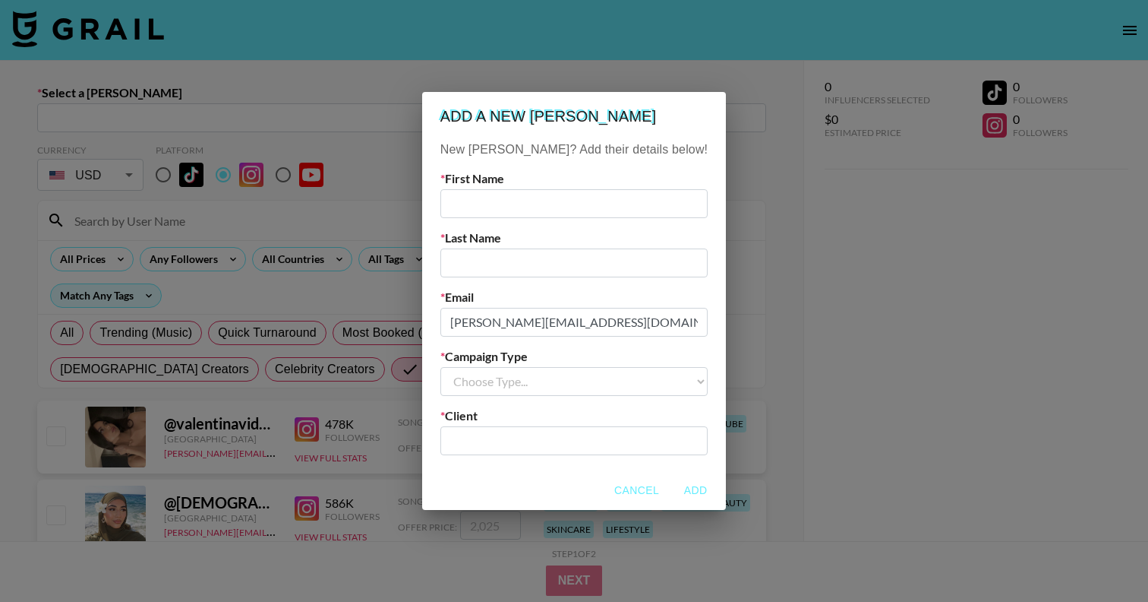
click at [480, 327] on input "[PERSON_NAME][EMAIL_ADDRESS][DOMAIN_NAME]" at bounding box center [574, 322] width 267 height 29
click at [508, 188] on div "First Name" at bounding box center [574, 194] width 267 height 47
click at [500, 202] on input "text" at bounding box center [574, 203] width 267 height 29
paste input "aaliyah"
click at [485, 209] on input "aaliyah" at bounding box center [574, 203] width 267 height 29
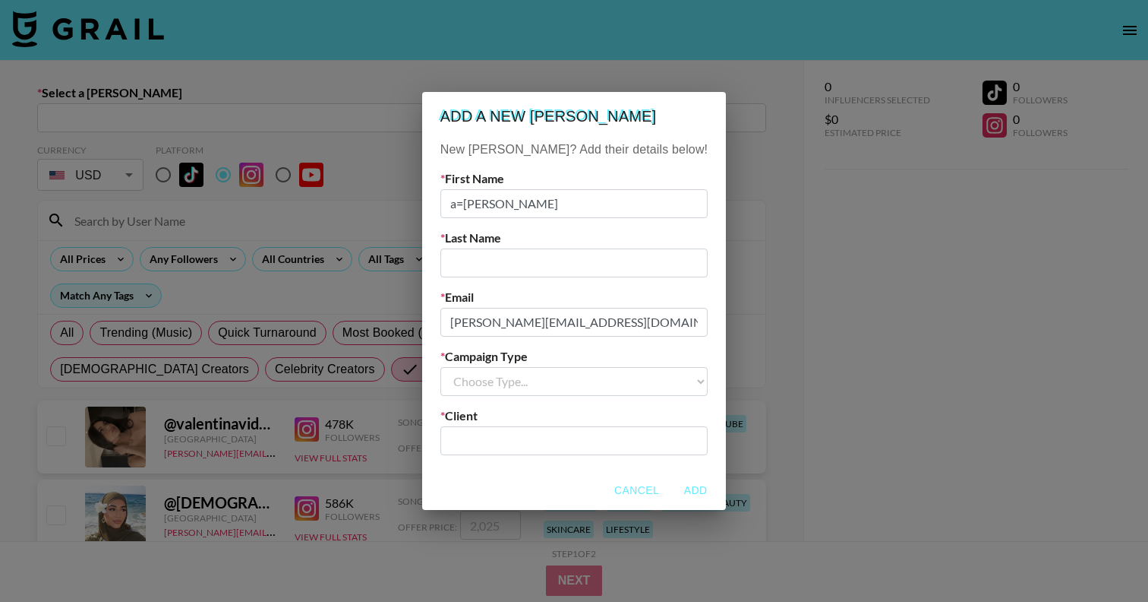
click at [494, 205] on input "a=Aaliyah" at bounding box center [574, 203] width 267 height 29
type input "Aaliyah"
click at [523, 261] on input "text" at bounding box center [574, 262] width 267 height 29
type input "Unia"
click at [554, 392] on select "Choose Type... Song Promos Brand Promos" at bounding box center [574, 381] width 267 height 29
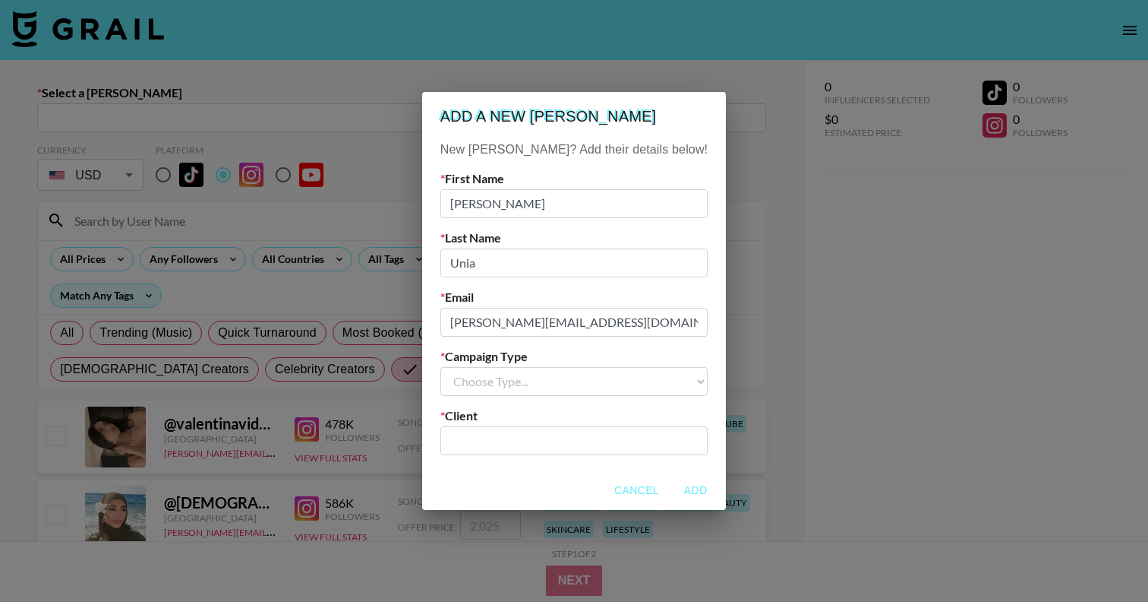
select select "Brand"
click at [552, 438] on input "text" at bounding box center [574, 439] width 249 height 17
click at [532, 434] on input "text" at bounding box center [574, 439] width 249 height 17
click at [621, 481] on li "Add New Client: "Sunna Supplements"" at bounding box center [574, 480] width 205 height 39
type input "Sunna Supplements"
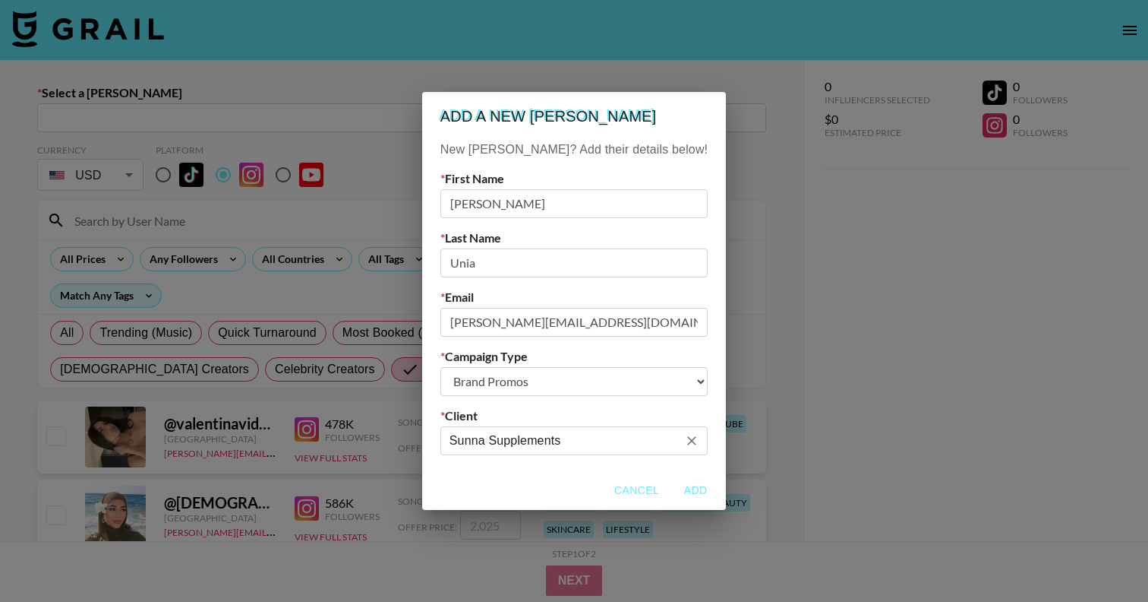
click at [671, 488] on button "Add" at bounding box center [695, 490] width 49 height 28
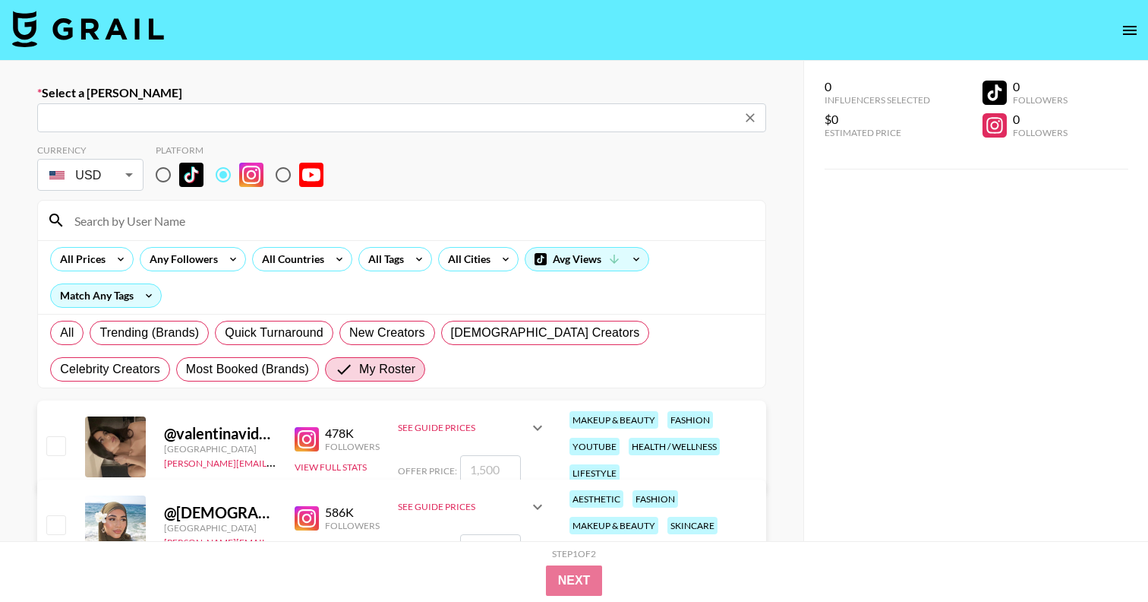
type input "aaliyah@sunnasupplements.com: Aaliyah Unia -- Sunna Supplements -- BPoI35xqx6gi…"
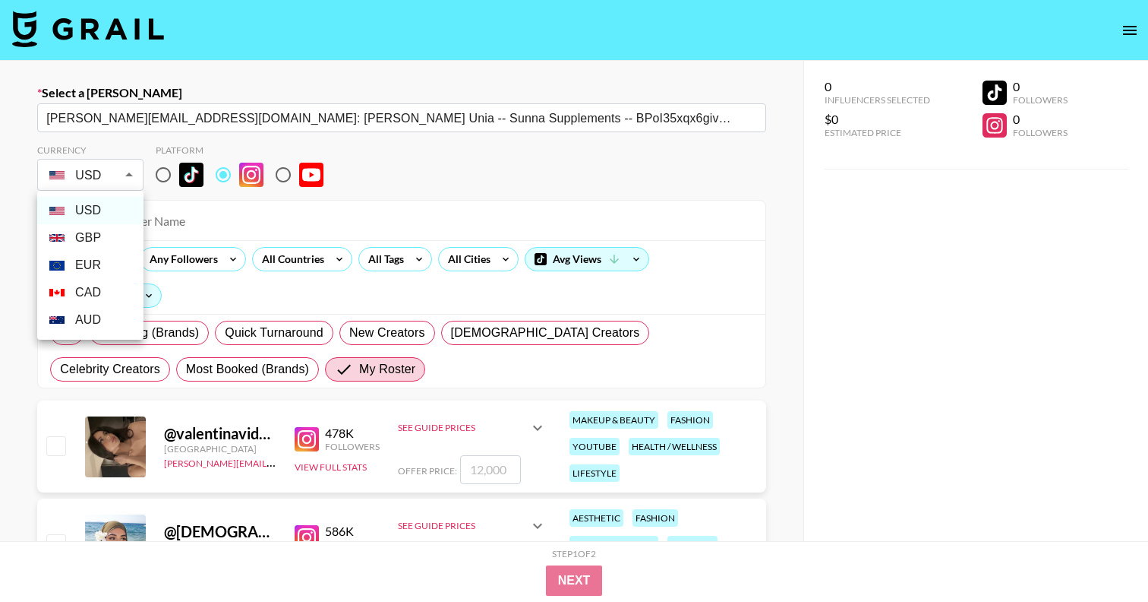
click at [89, 237] on li "GBP" at bounding box center [90, 237] width 106 height 27
type input "GBP"
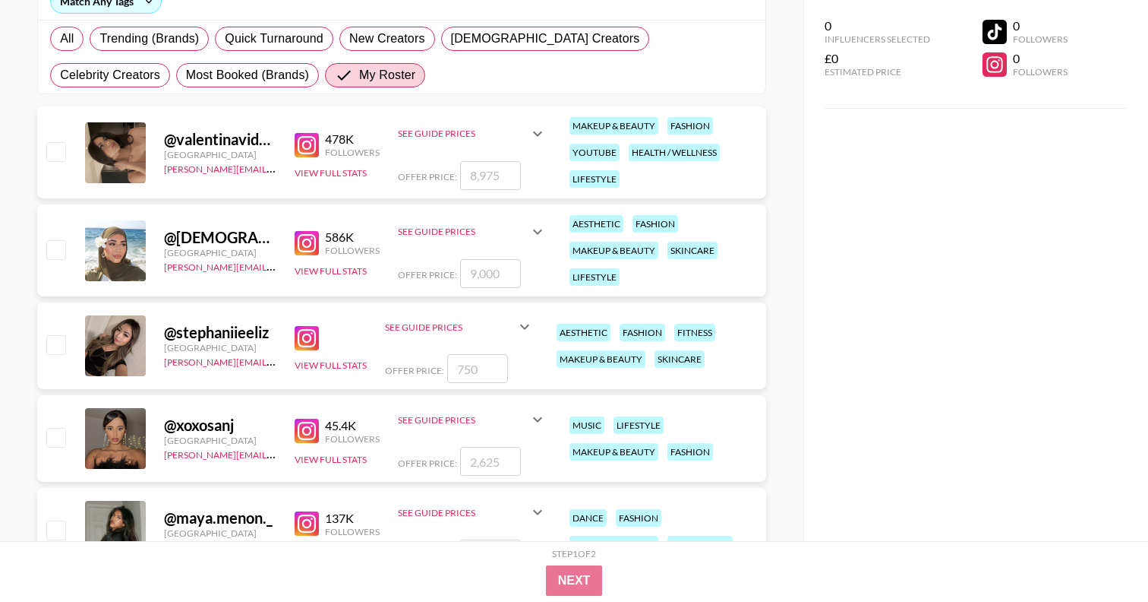
scroll to position [295, 0]
click at [52, 252] on input "checkbox" at bounding box center [55, 248] width 18 height 18
checkbox input "true"
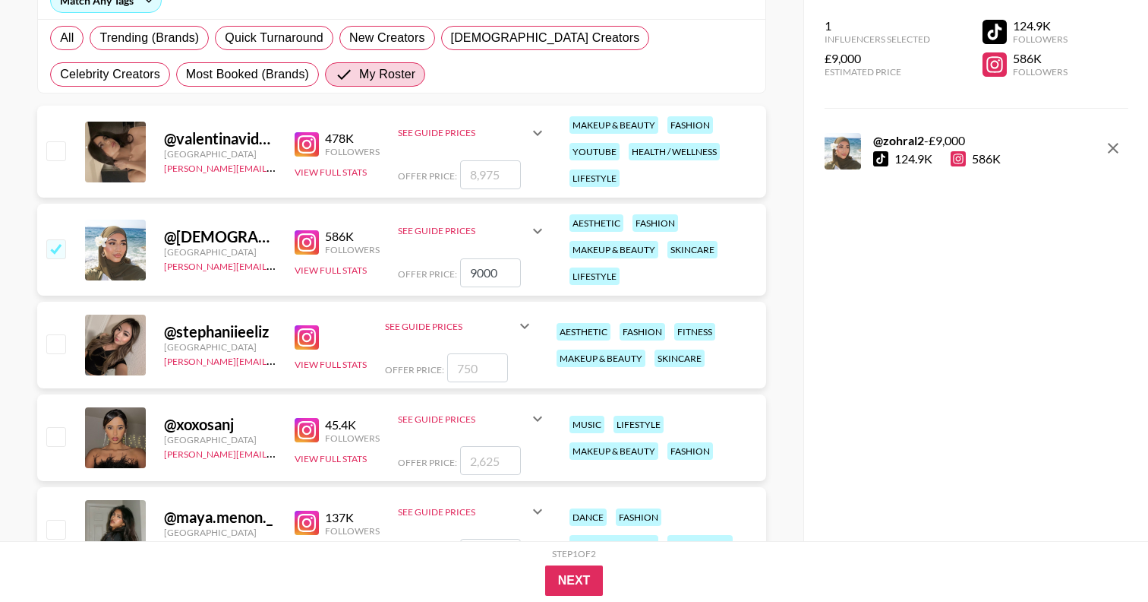
drag, startPoint x: 508, startPoint y: 276, endPoint x: 395, endPoint y: 266, distance: 113.6
click at [395, 266] on div "@ zohralahib United Kingdom reana.patel@grail-talent.com 586K Followers View Fu…" at bounding box center [401, 250] width 729 height 92
type input "3000"
click at [580, 586] on button "Next" at bounding box center [574, 580] width 58 height 30
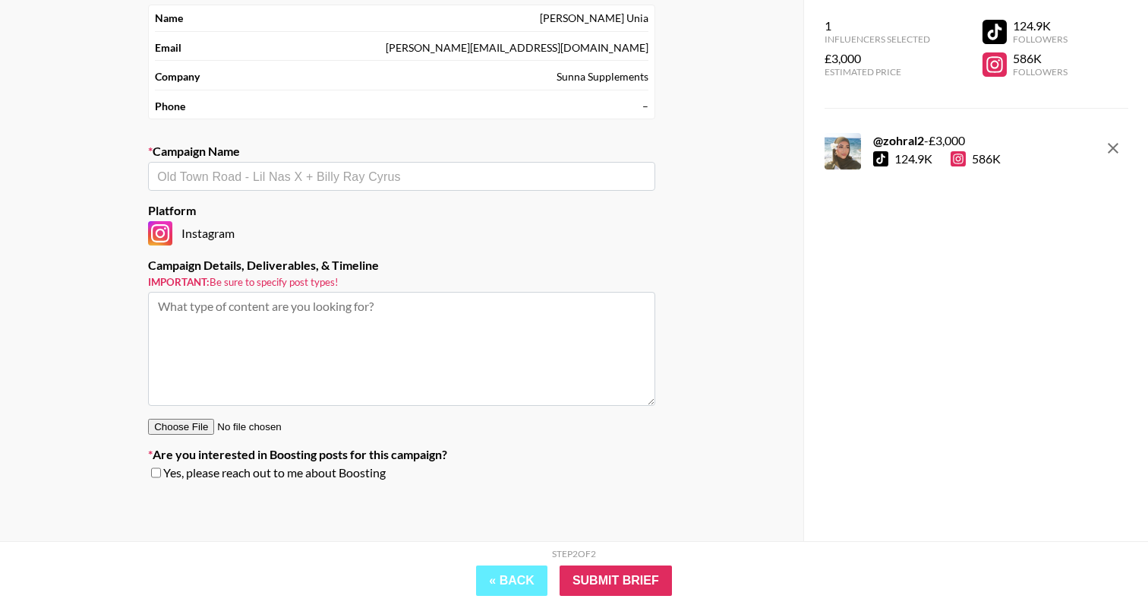
scroll to position [103, 0]
click at [286, 178] on input "text" at bounding box center [401, 176] width 489 height 17
type input "[PERSON_NAME] Supplements"
click at [366, 345] on textarea at bounding box center [401, 349] width 507 height 114
click at [283, 176] on input "text" at bounding box center [401, 176] width 489 height 17
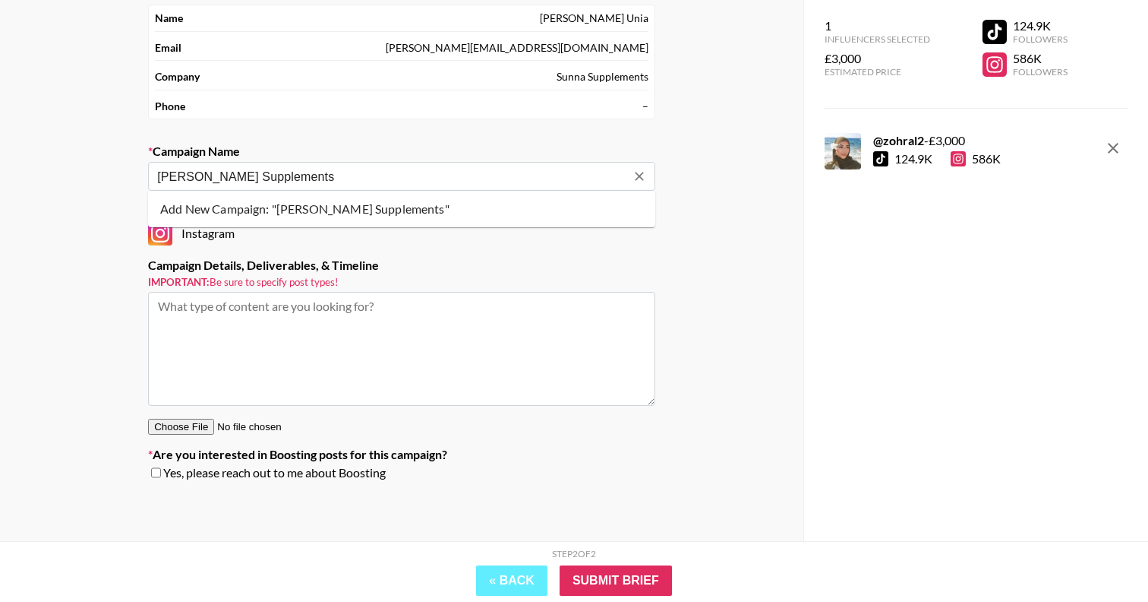
click at [353, 209] on li "Add New Campaign: "Zohra x Sunna Supplements"" at bounding box center [401, 209] width 507 height 24
type input "[PERSON_NAME] Supplements"
click at [414, 367] on textarea at bounding box center [401, 349] width 507 height 114
paste textarea "1 x IG Reel crossposted to TikTok"
type textarea "1 x IG Reel crossposted to TikTok"
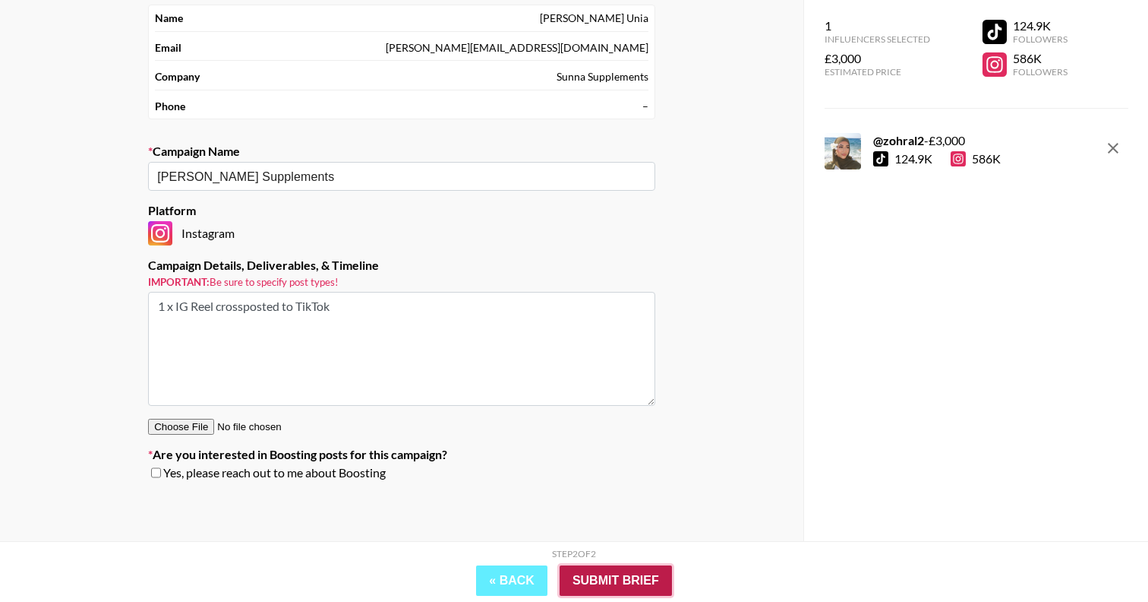
click at [642, 570] on input "Submit Brief" at bounding box center [616, 580] width 112 height 30
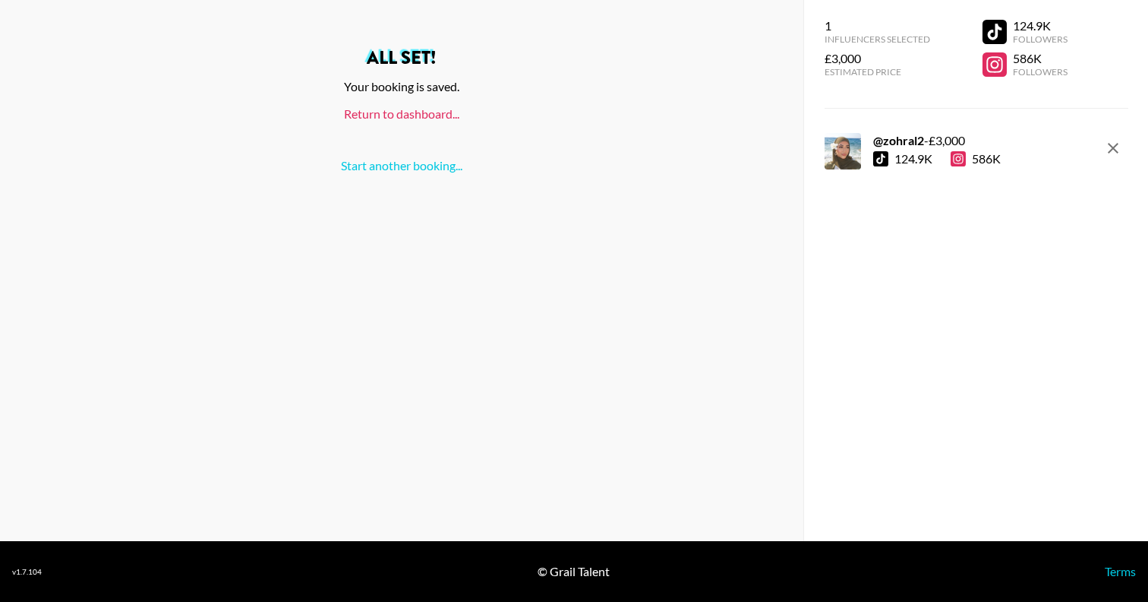
click at [374, 114] on link "Return to dashboard..." at bounding box center [401, 113] width 115 height 14
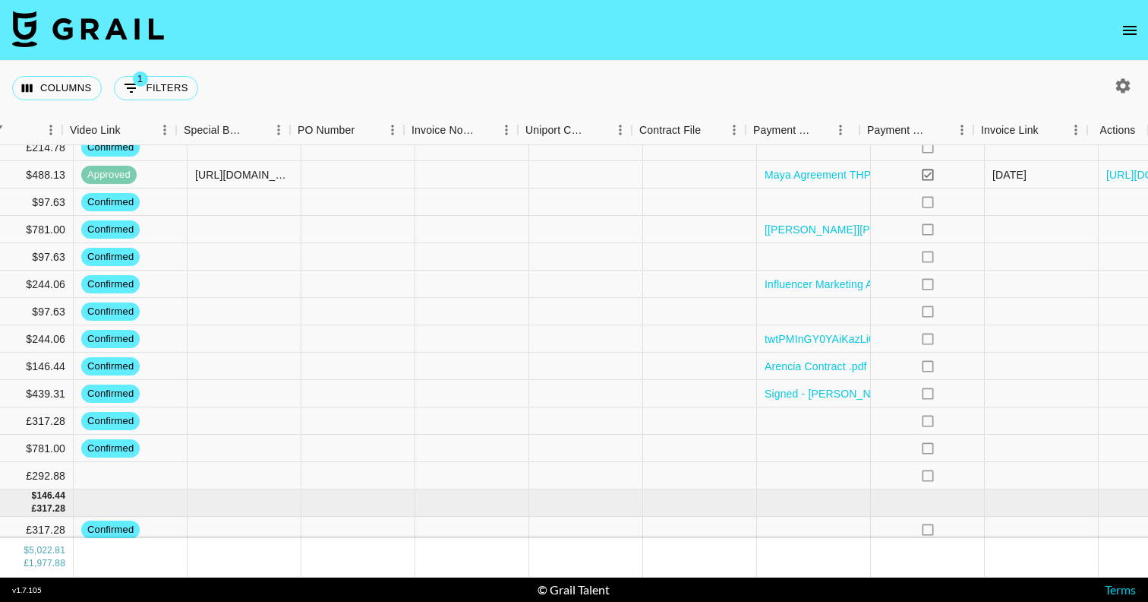
scroll to position [624, 1468]
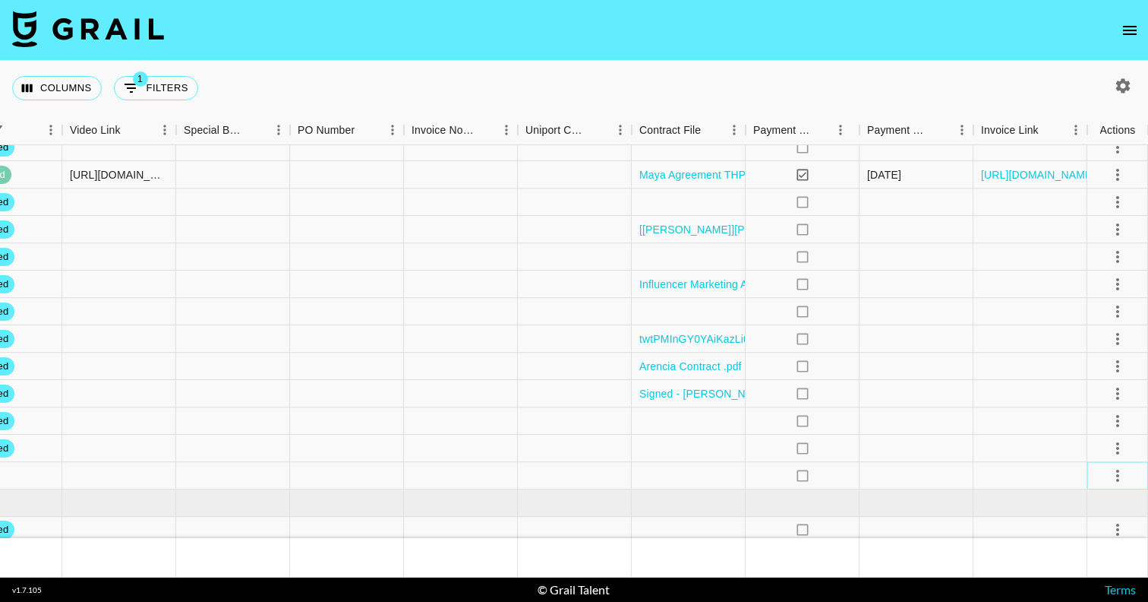
click at [1120, 475] on icon "select merge strategy" at bounding box center [1118, 475] width 18 height 18
click at [1090, 340] on li "Confirm" at bounding box center [1099, 333] width 99 height 27
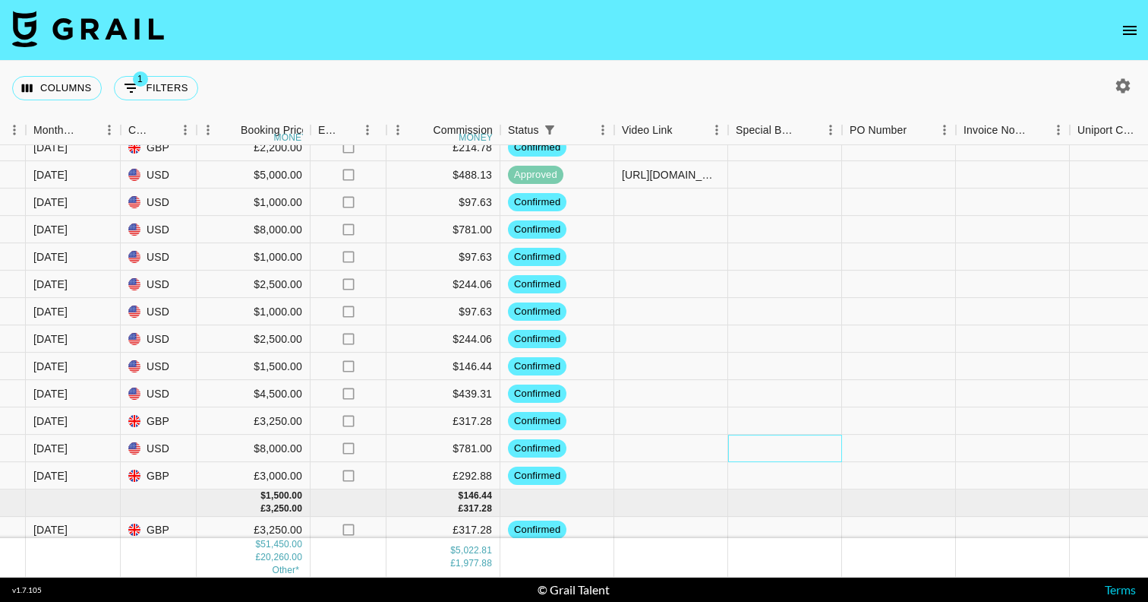
click at [736, 452] on div at bounding box center [785, 447] width 114 height 27
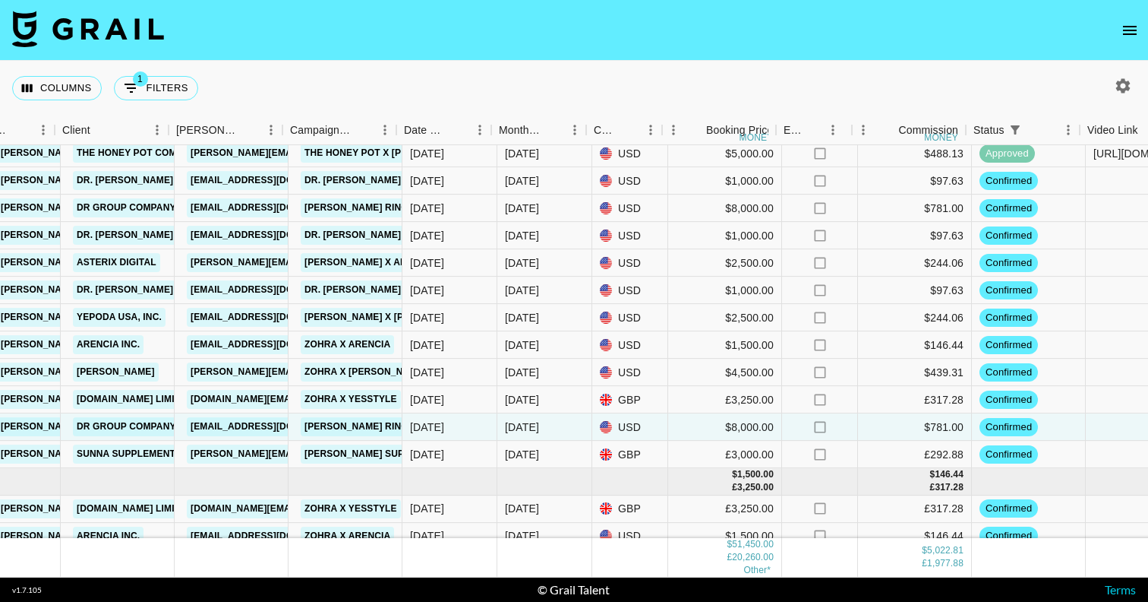
scroll to position [645, 450]
